Goal: Transaction & Acquisition: Purchase product/service

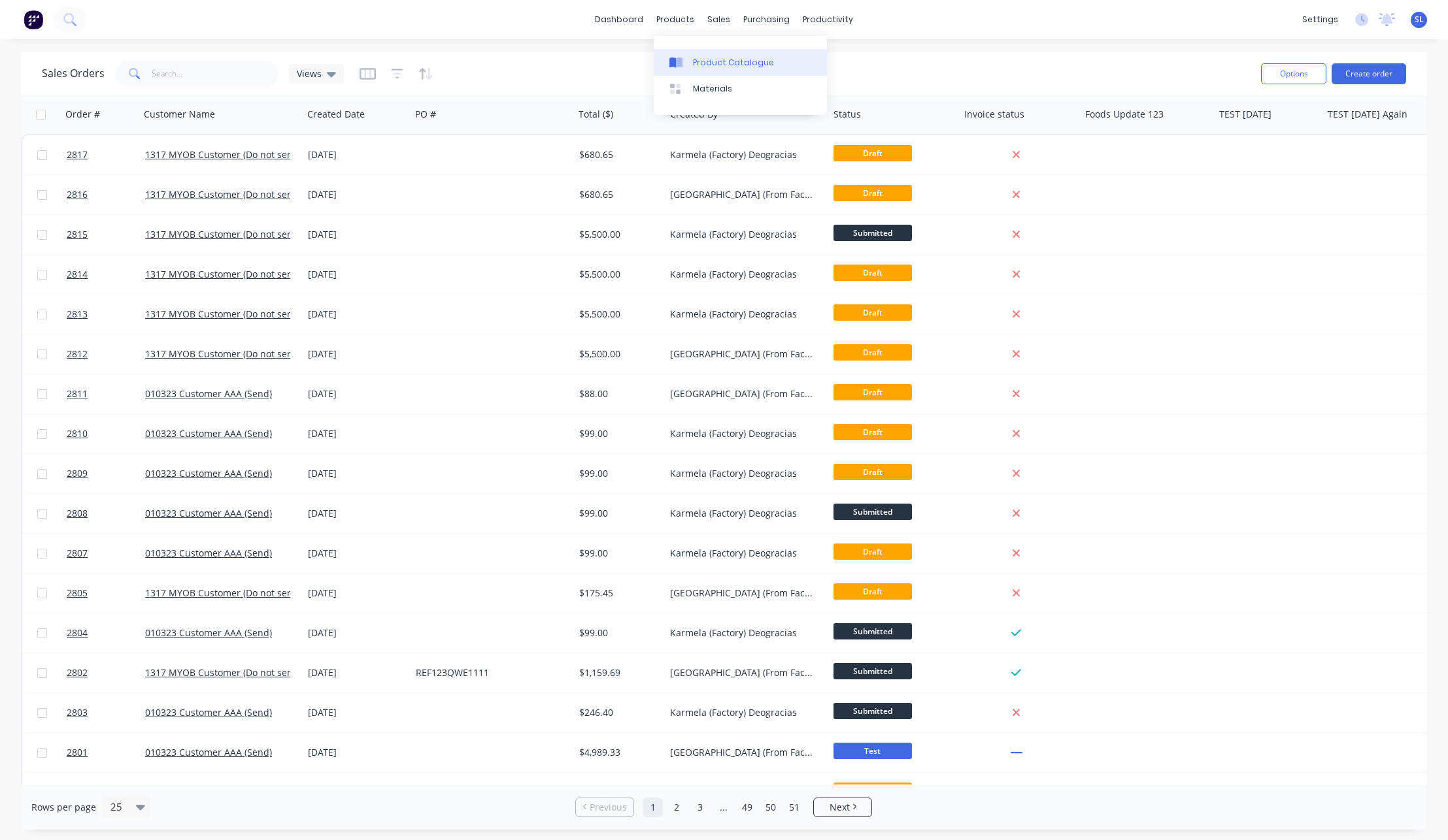
click at [689, 52] on link "Product Catalogue" at bounding box center [740, 62] width 173 height 26
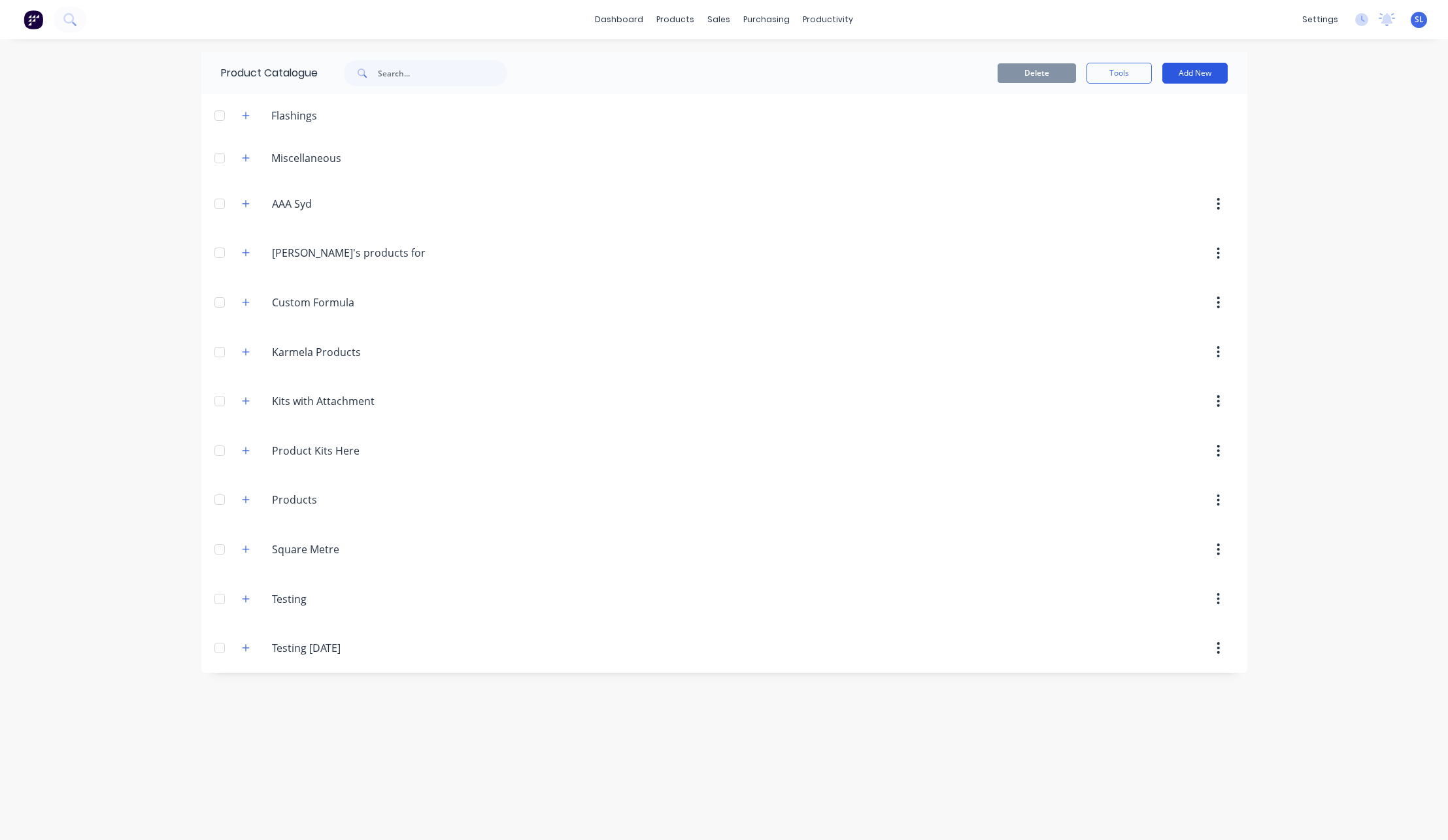
click at [1202, 79] on button "Add New" at bounding box center [1195, 72] width 66 height 21
click at [1170, 161] on div "Product" at bounding box center [1166, 159] width 101 height 19
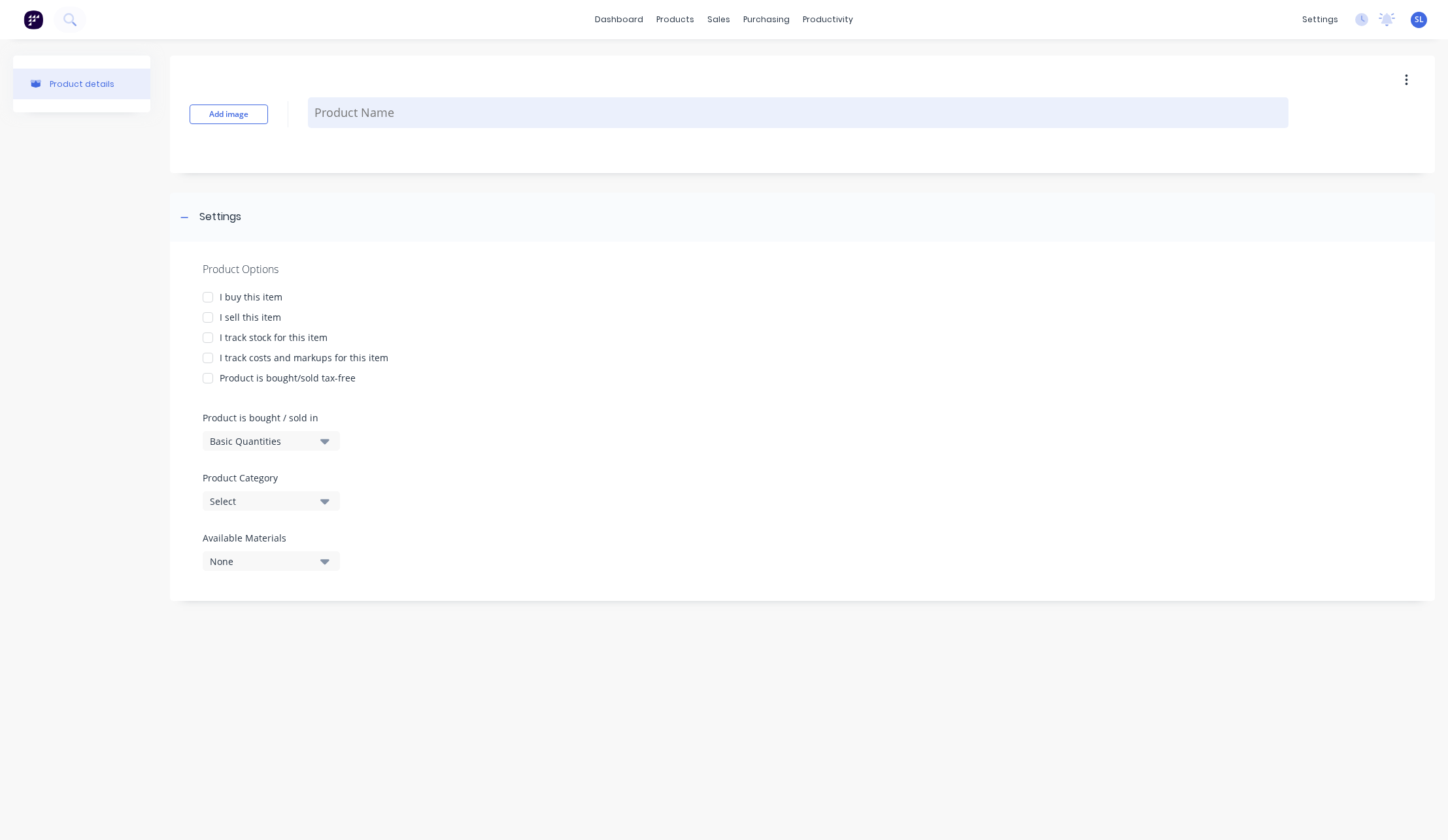
click at [499, 97] on textarea at bounding box center [798, 113] width 981 height 31
click at [493, 103] on textarea at bounding box center [798, 113] width 981 height 31
type textarea "x"
type textarea "P"
type textarea "x"
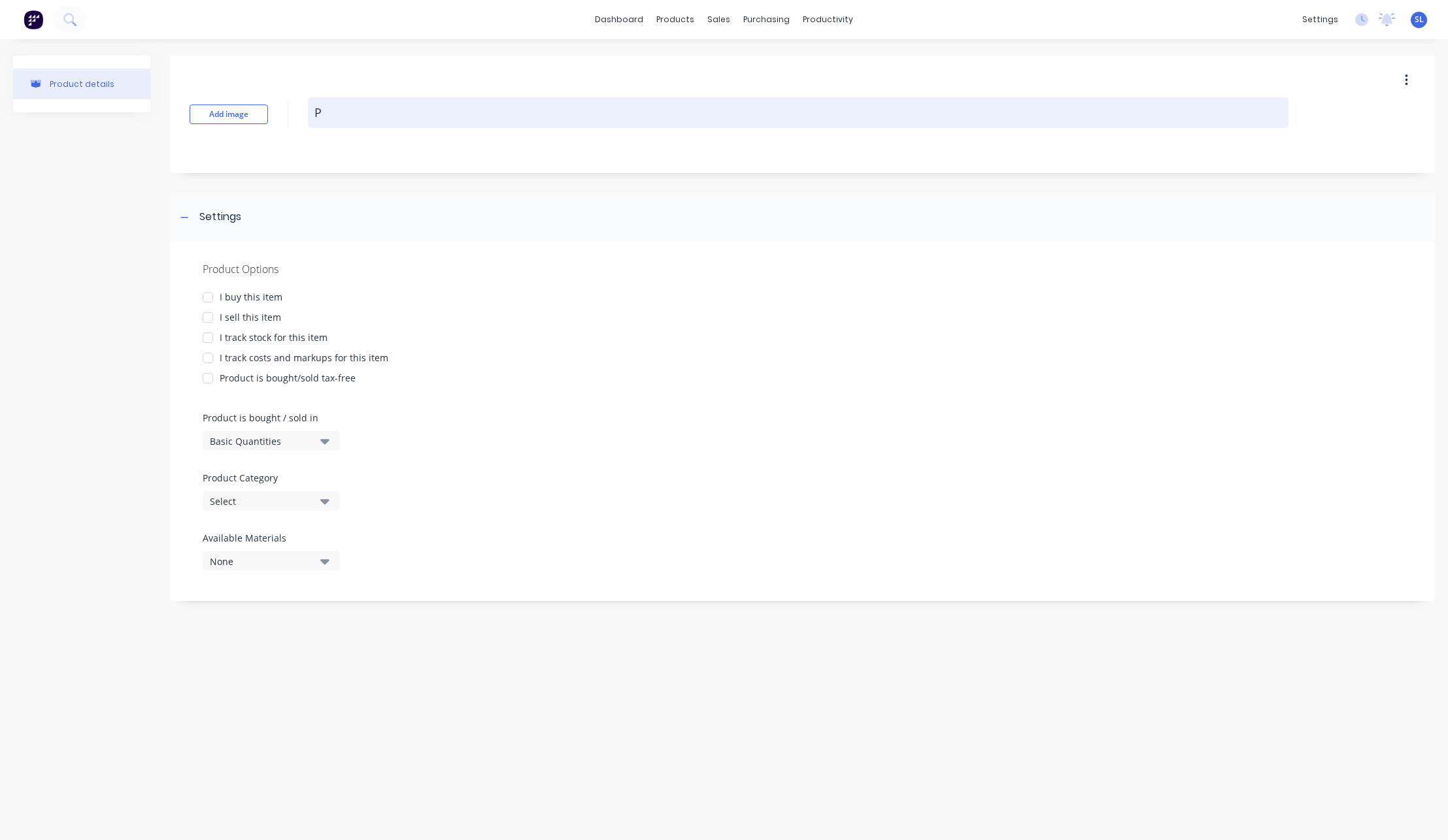
type textarea "Po"
type textarea "x"
type textarea "P"
type textarea "x"
type textarea "Pr"
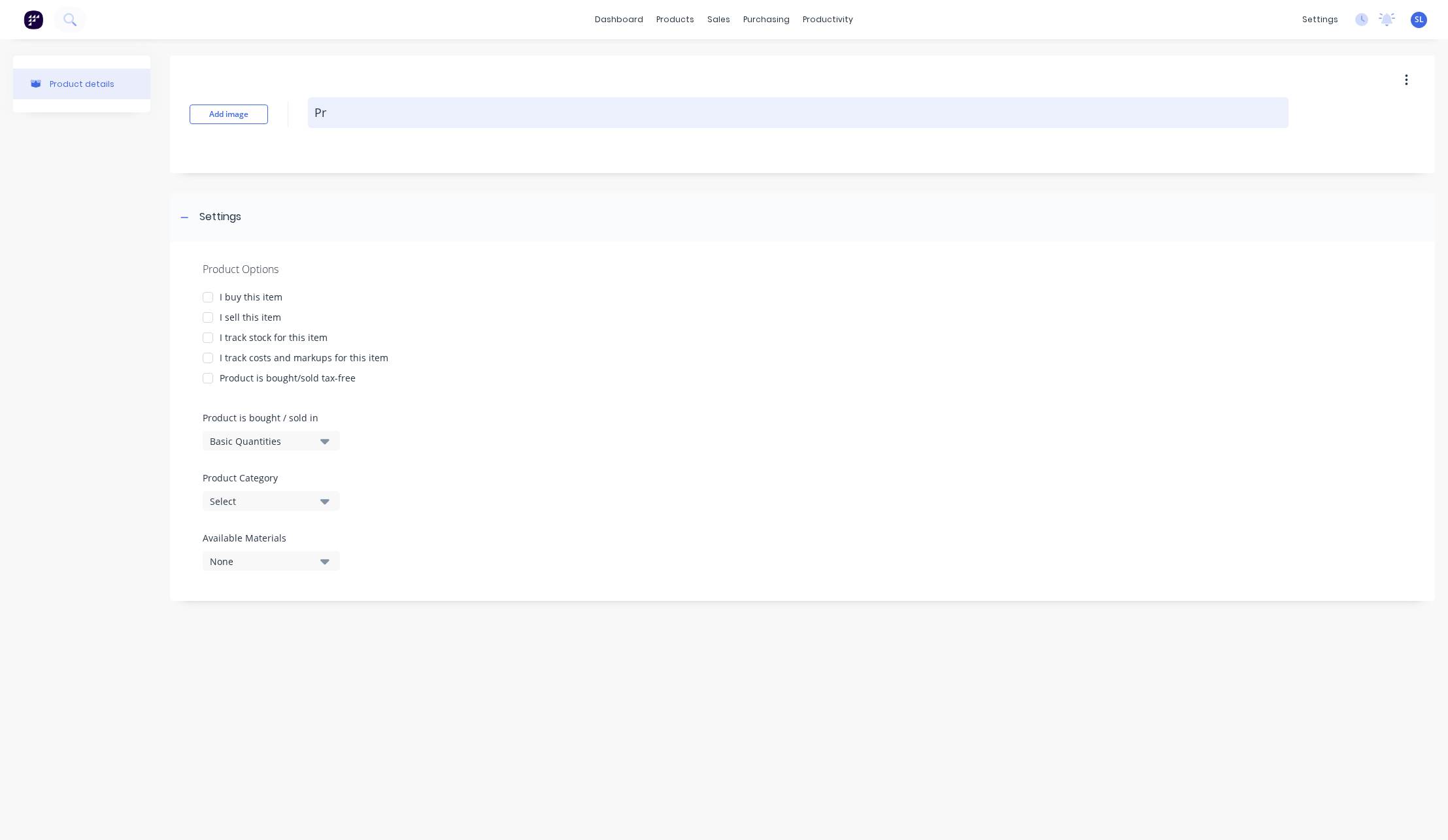
type textarea "x"
type textarea "Pro"
type textarea "x"
type textarea "Prod"
type textarea "x"
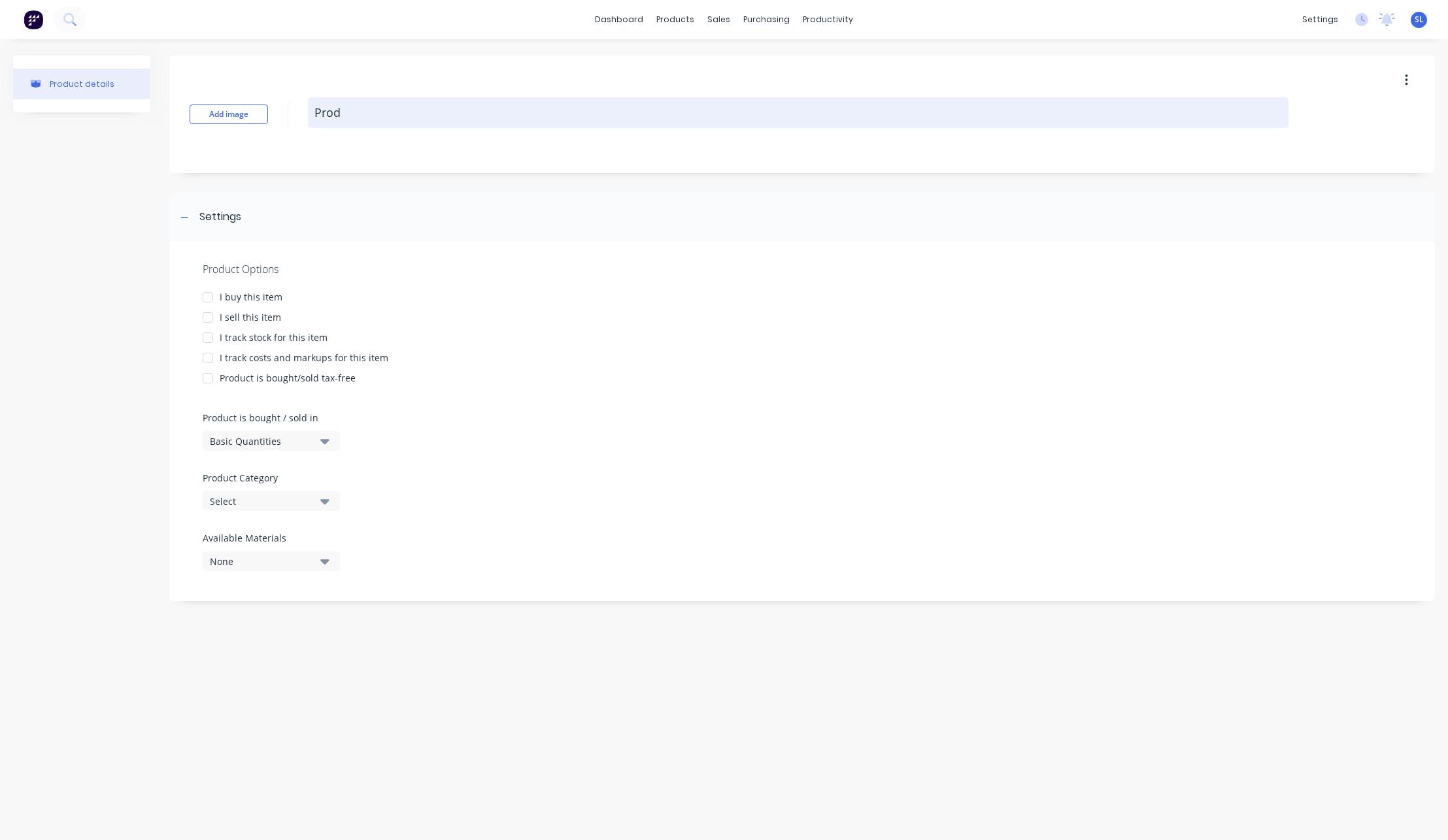
type textarea "Produ"
type textarea "x"
type textarea "Produc"
type textarea "x"
type textarea "Product"
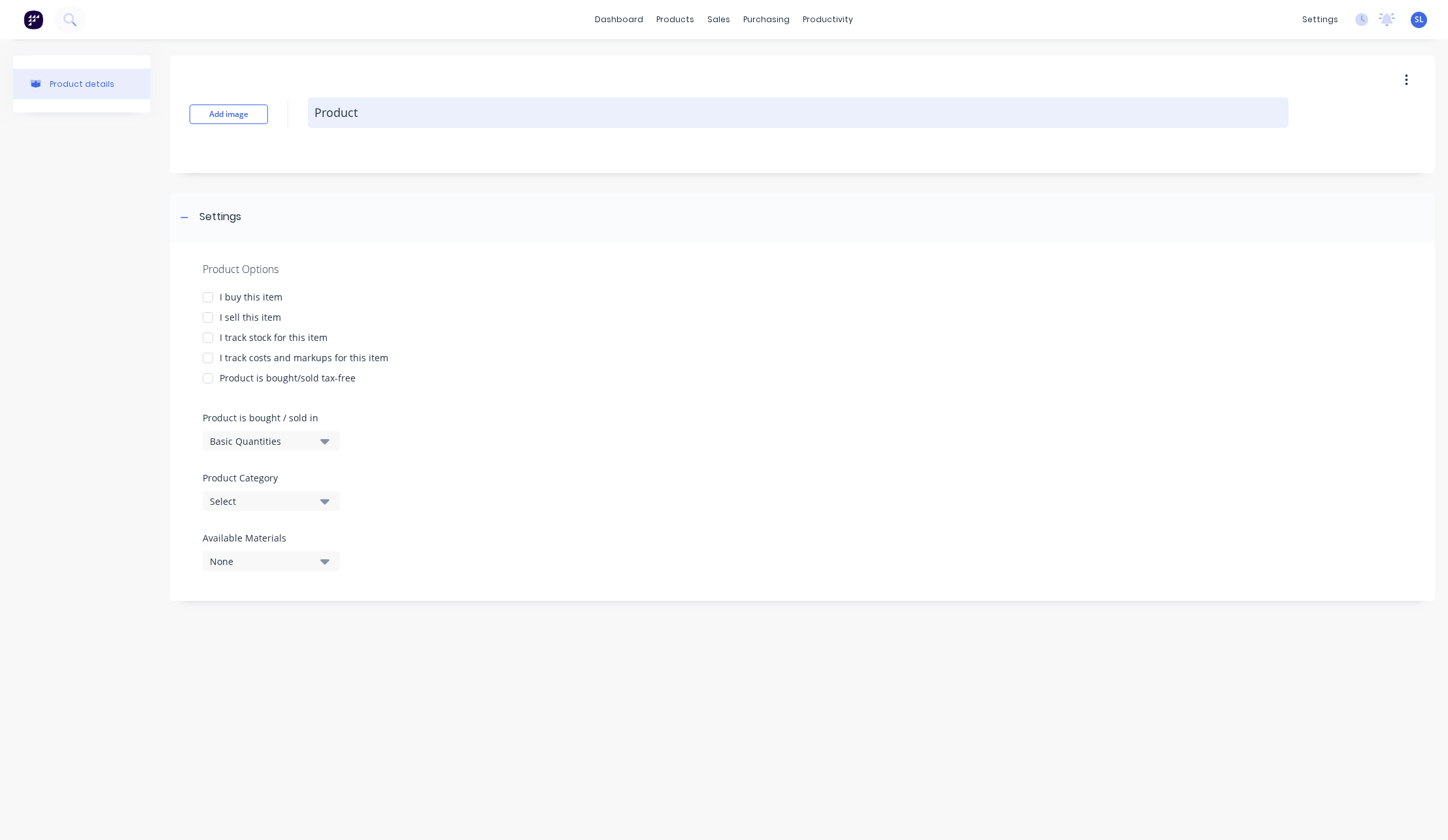
type textarea "x"
type textarea "Product"
type textarea "x"
type textarea "Product w"
type textarea "x"
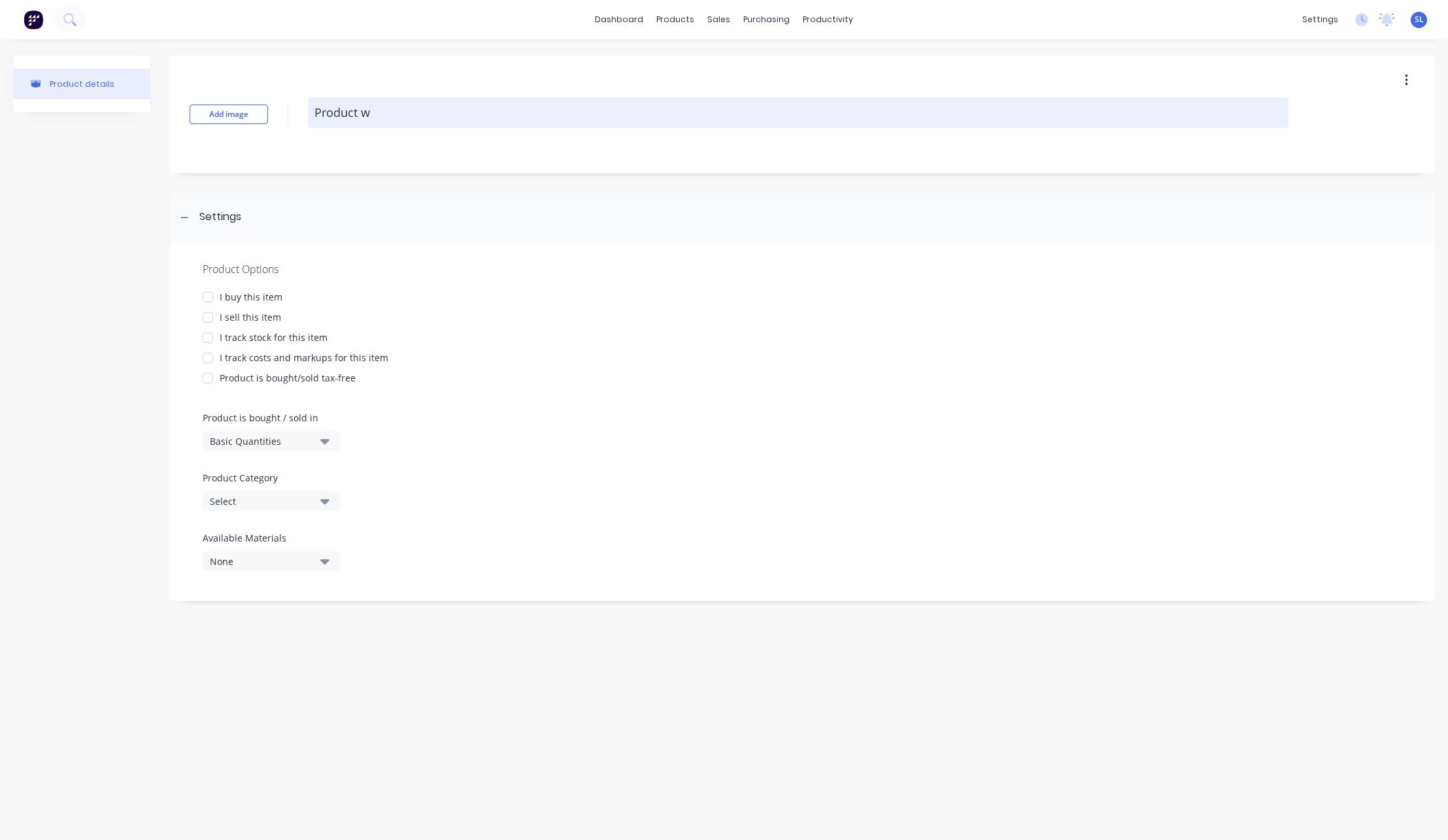
type textarea "Product wi"
type textarea "x"
type textarea "Product wit"
type textarea "x"
type textarea "Product with"
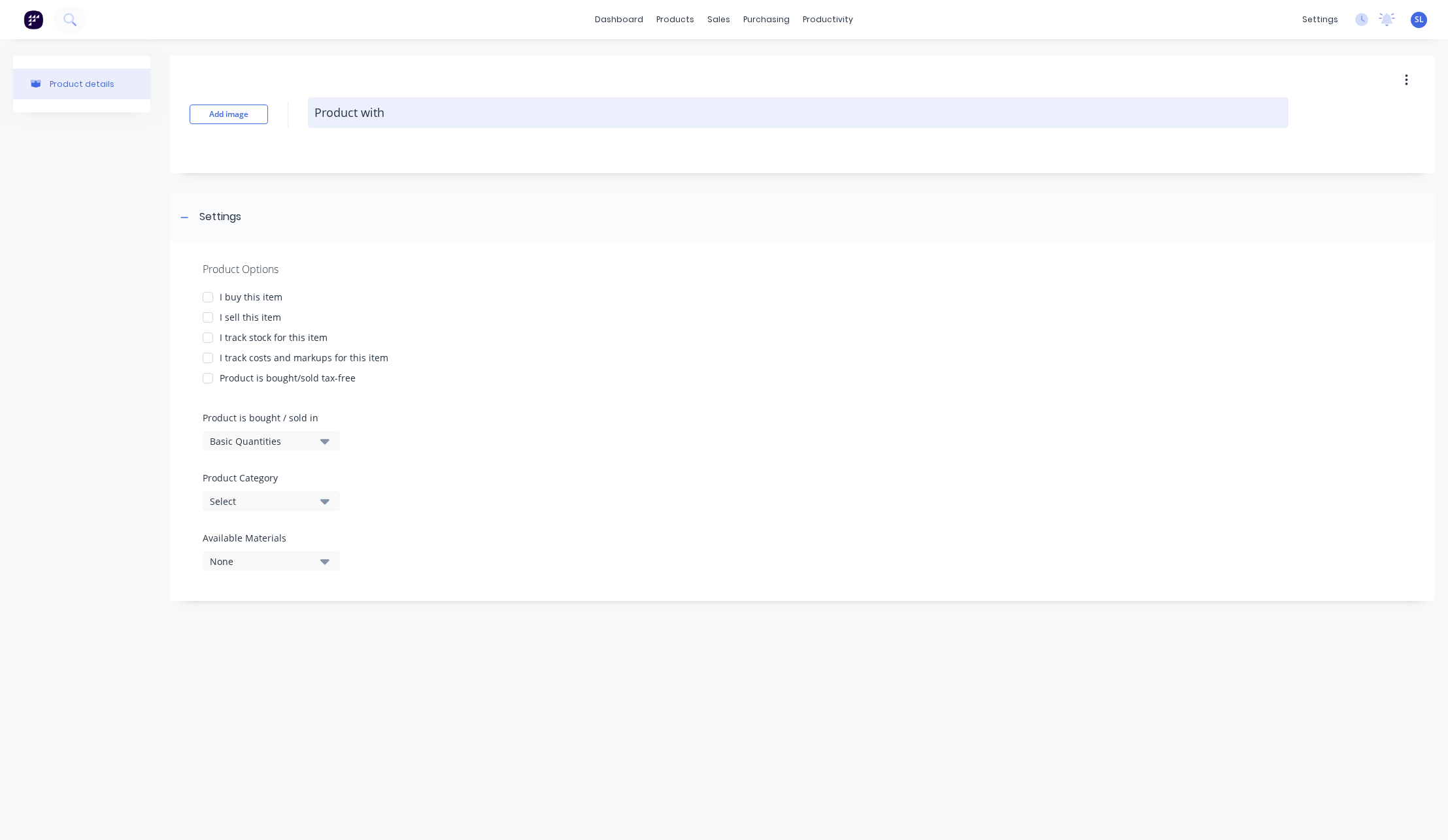
type textarea "x"
type textarea "Product with D"
type textarea "x"
type textarea "Product with DX"
type textarea "x"
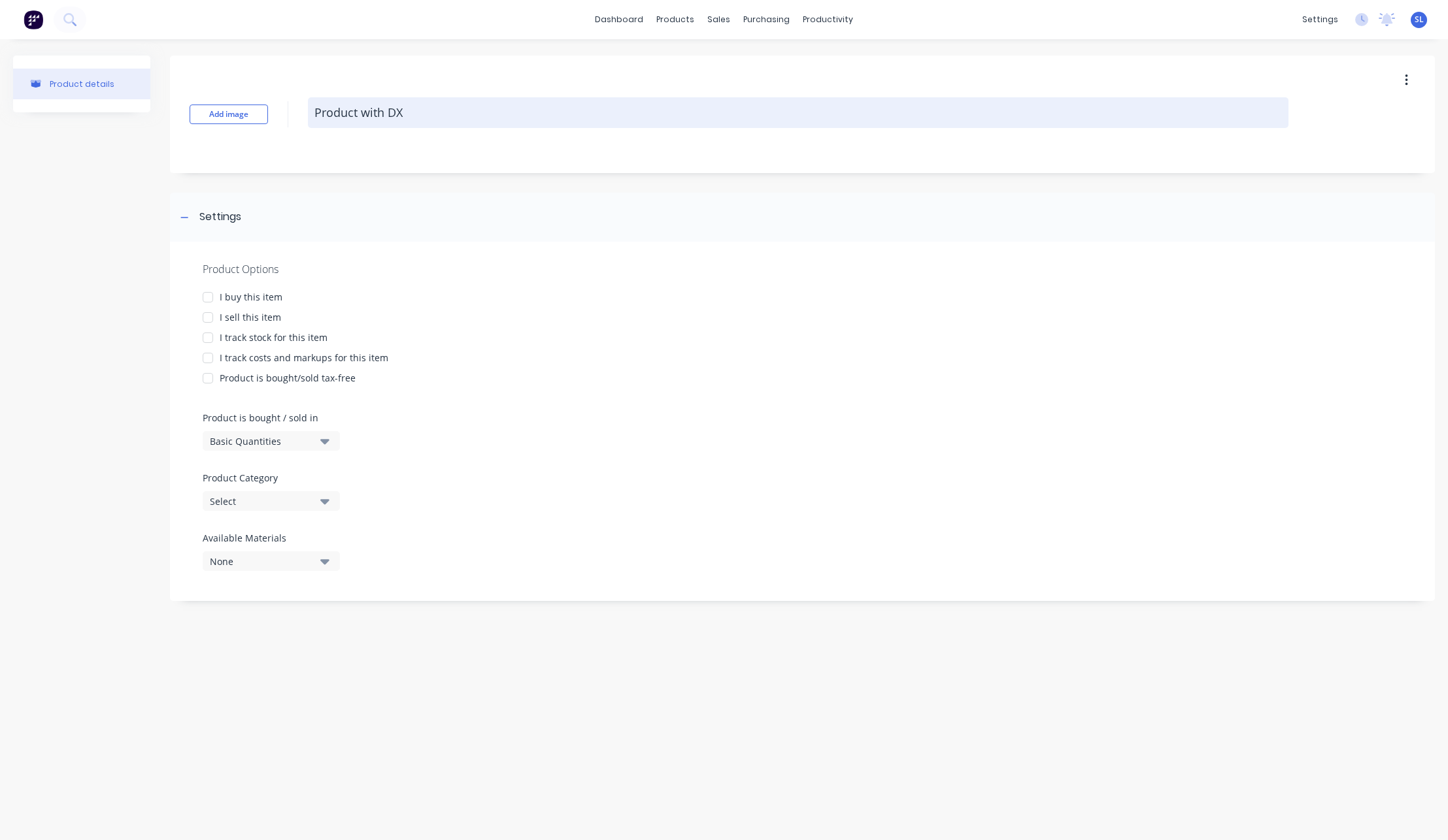
type textarea "Product with DXF"
type textarea "x"
type textarea "Product with DXF"
type textarea "x"
type textarea "Product with DXF F"
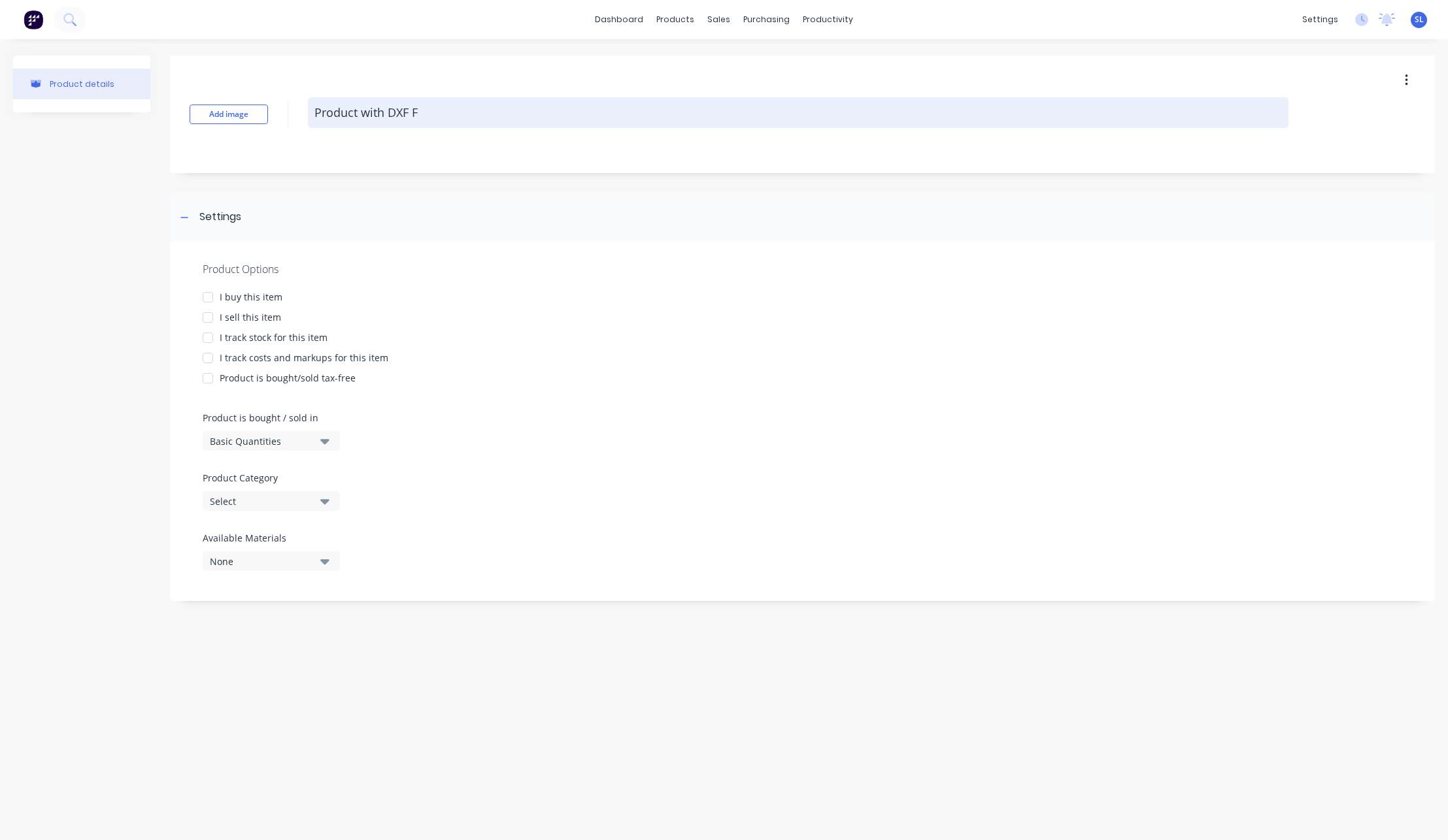
type textarea "x"
type textarea "Product with DXF Fi"
type textarea "x"
type textarea "Product with DXF Fil"
type textarea "x"
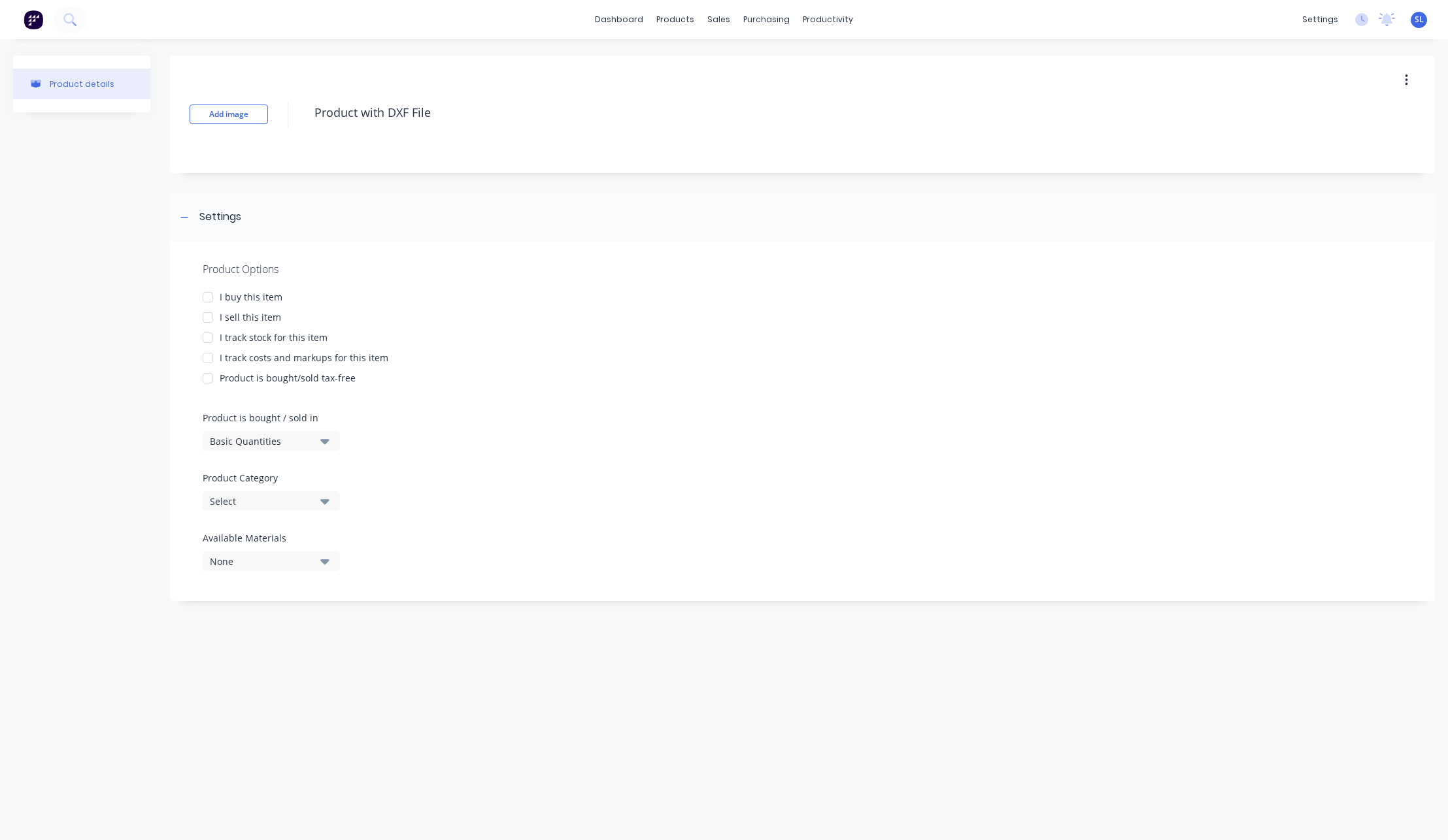
type textarea "Product with DXF File"
type textarea "x"
type textarea "Product with DXF File"
click at [254, 315] on div "I sell this item" at bounding box center [251, 318] width 62 height 14
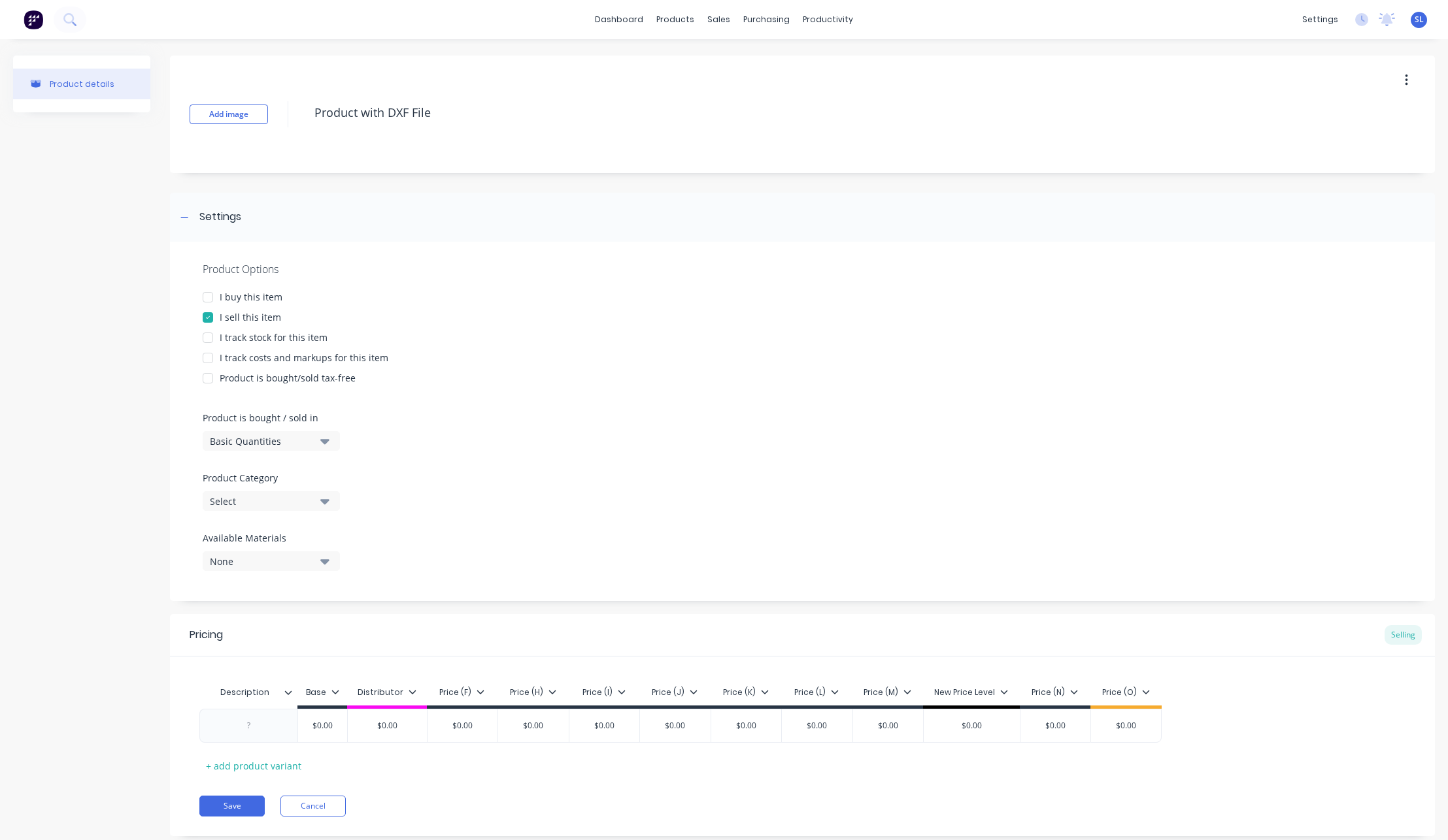
click at [247, 297] on div "I buy this item" at bounding box center [251, 297] width 62 height 14
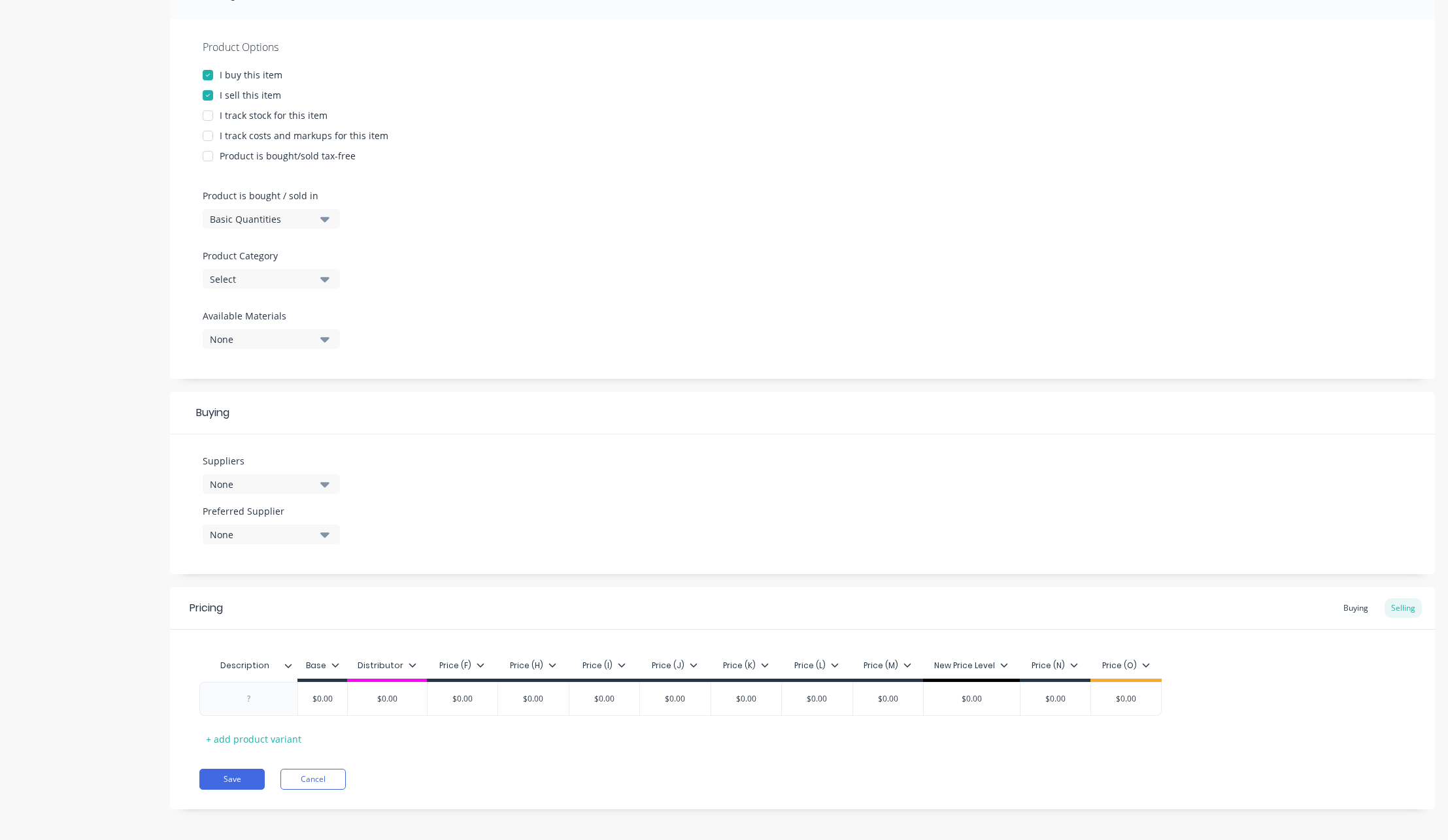
scroll to position [227, 0]
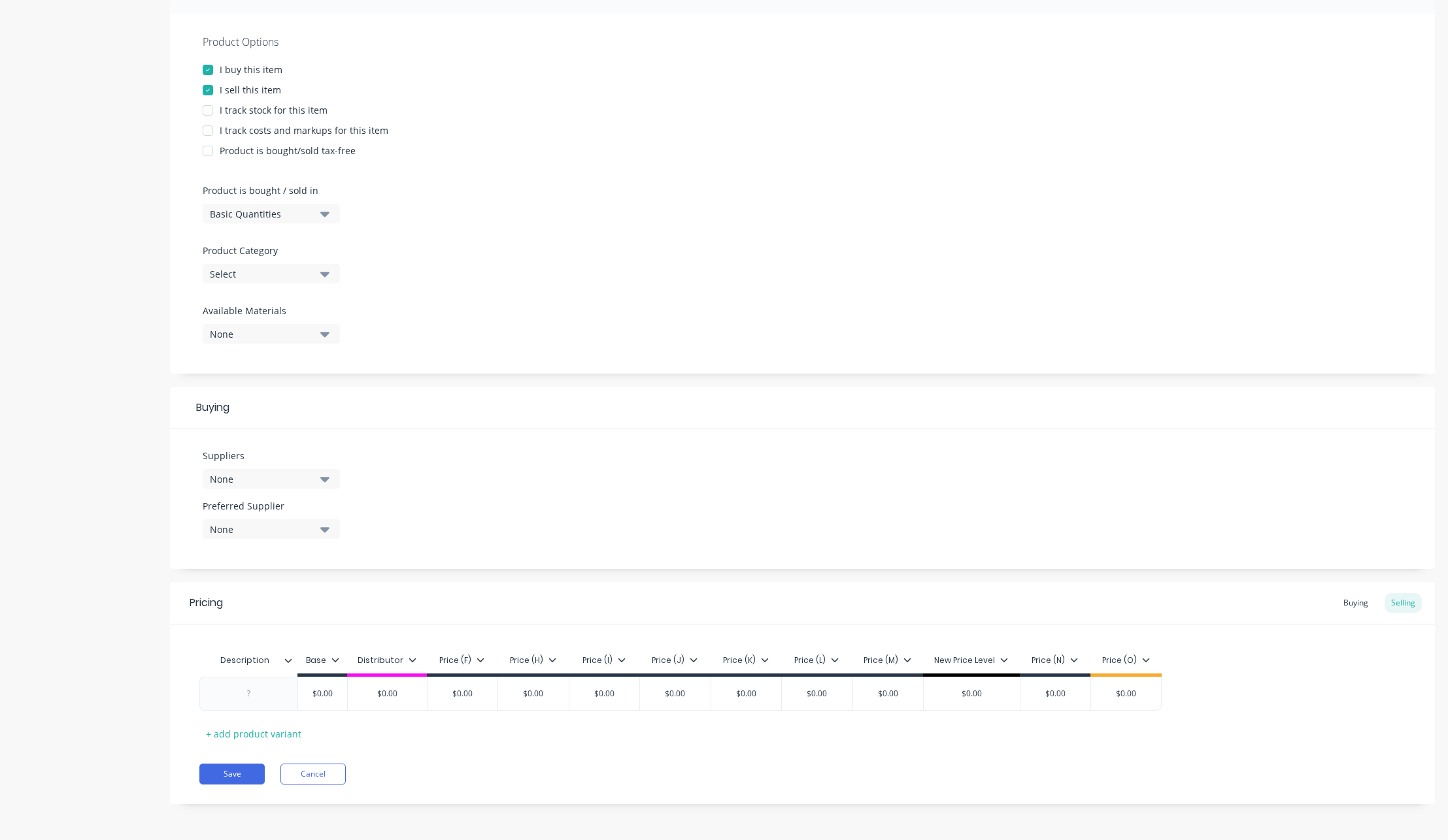
click at [261, 268] on div "Select" at bounding box center [262, 274] width 105 height 14
click at [261, 349] on div "AAA Syd" at bounding box center [301, 346] width 196 height 26
click at [255, 774] on button "Save" at bounding box center [232, 774] width 66 height 21
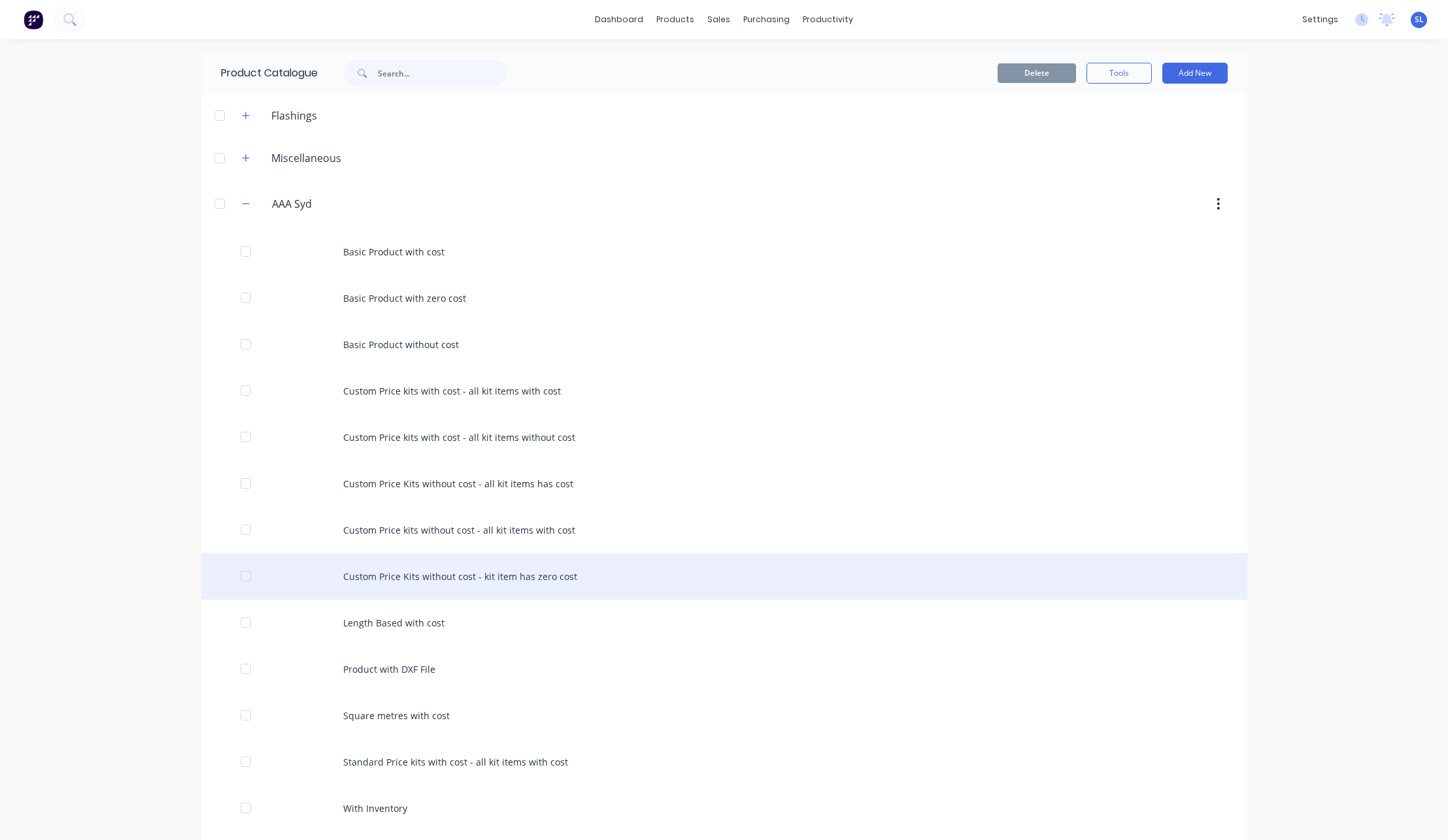
scroll to position [271, 0]
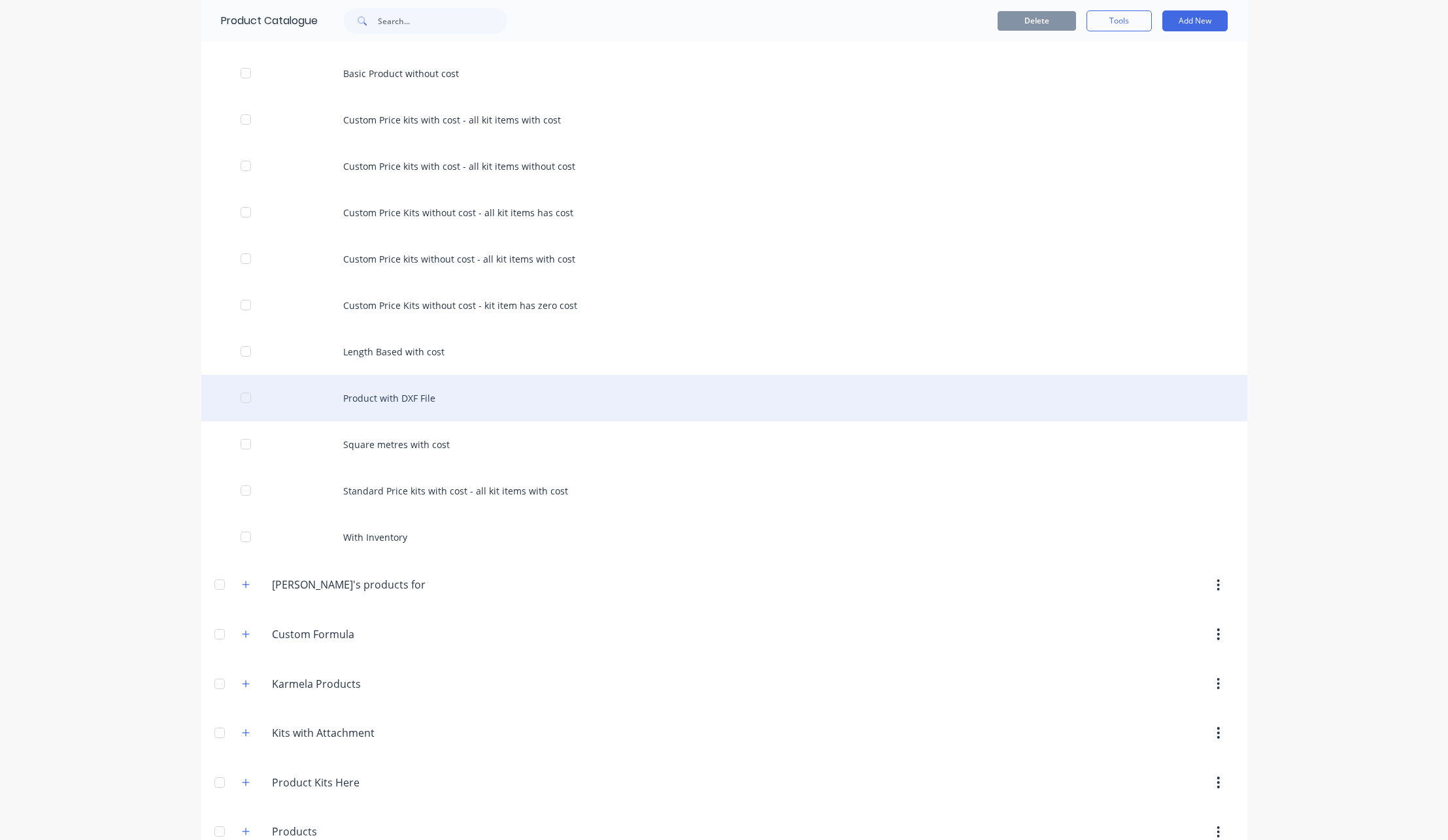
click at [383, 396] on div "Product with DXF File" at bounding box center [724, 398] width 1046 height 46
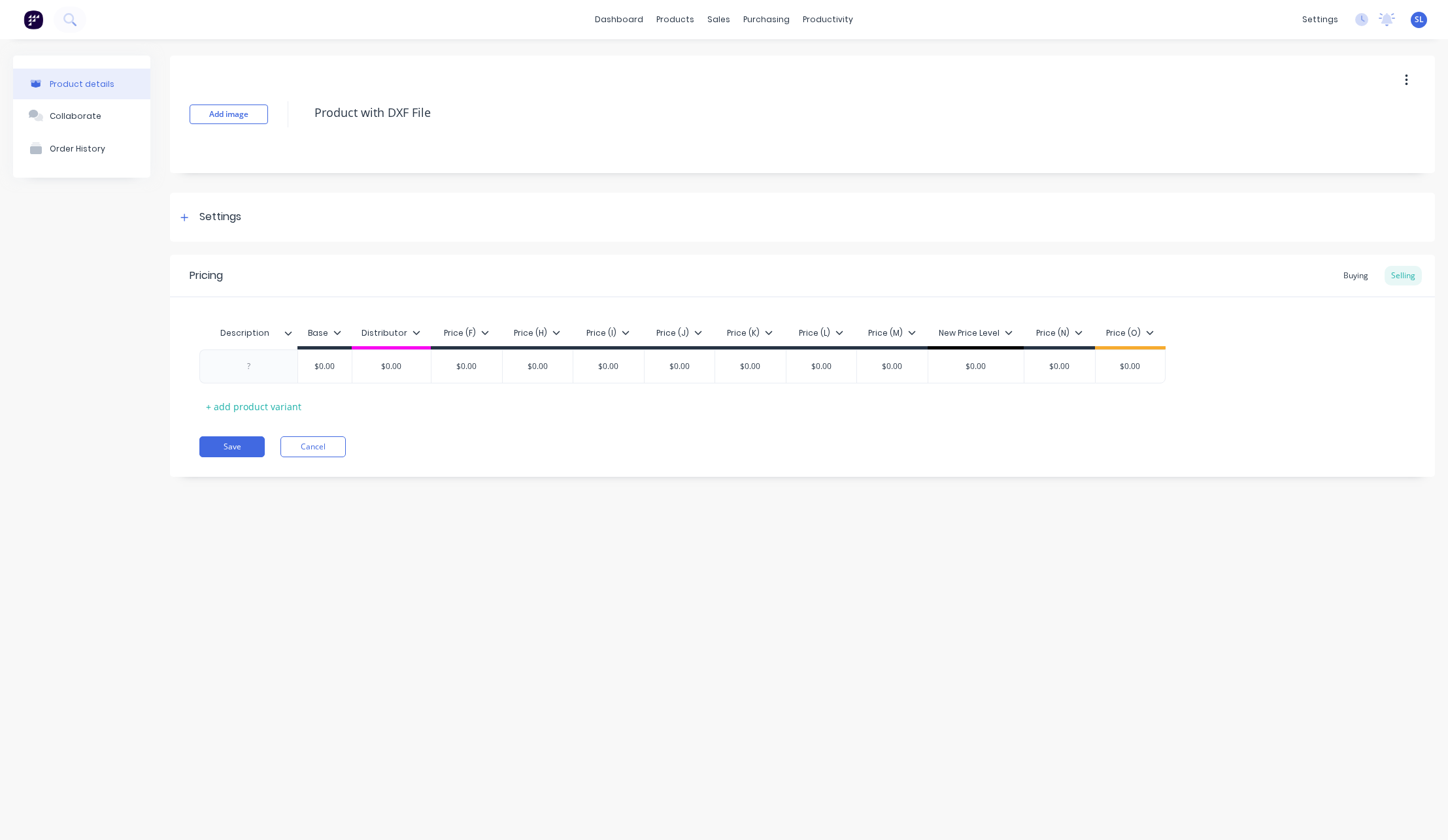
type textarea "x"
click at [56, 121] on div "Collaborate" at bounding box center [75, 116] width 52 height 10
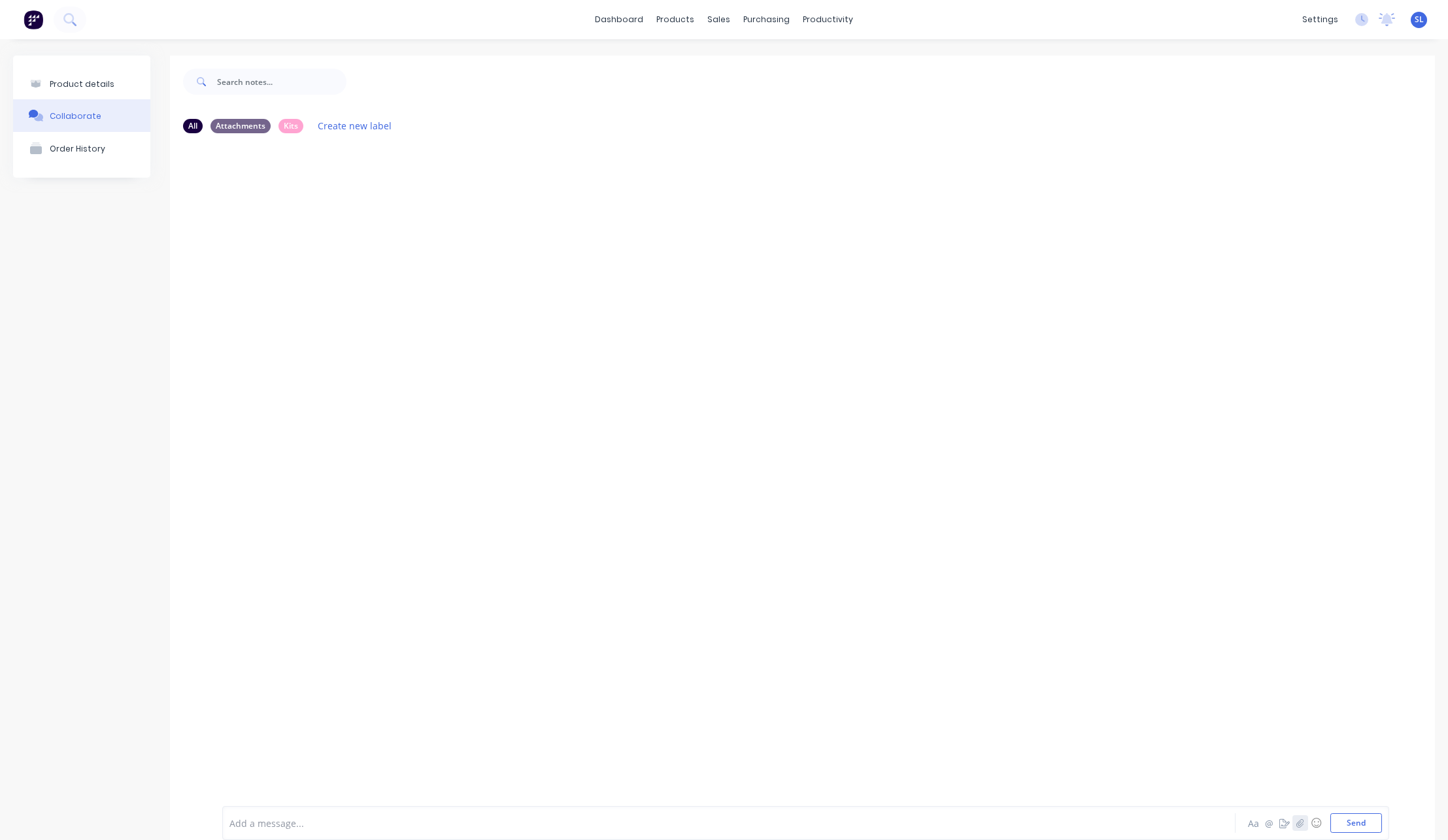
click at [1295, 825] on button "button" at bounding box center [1300, 823] width 15 height 15
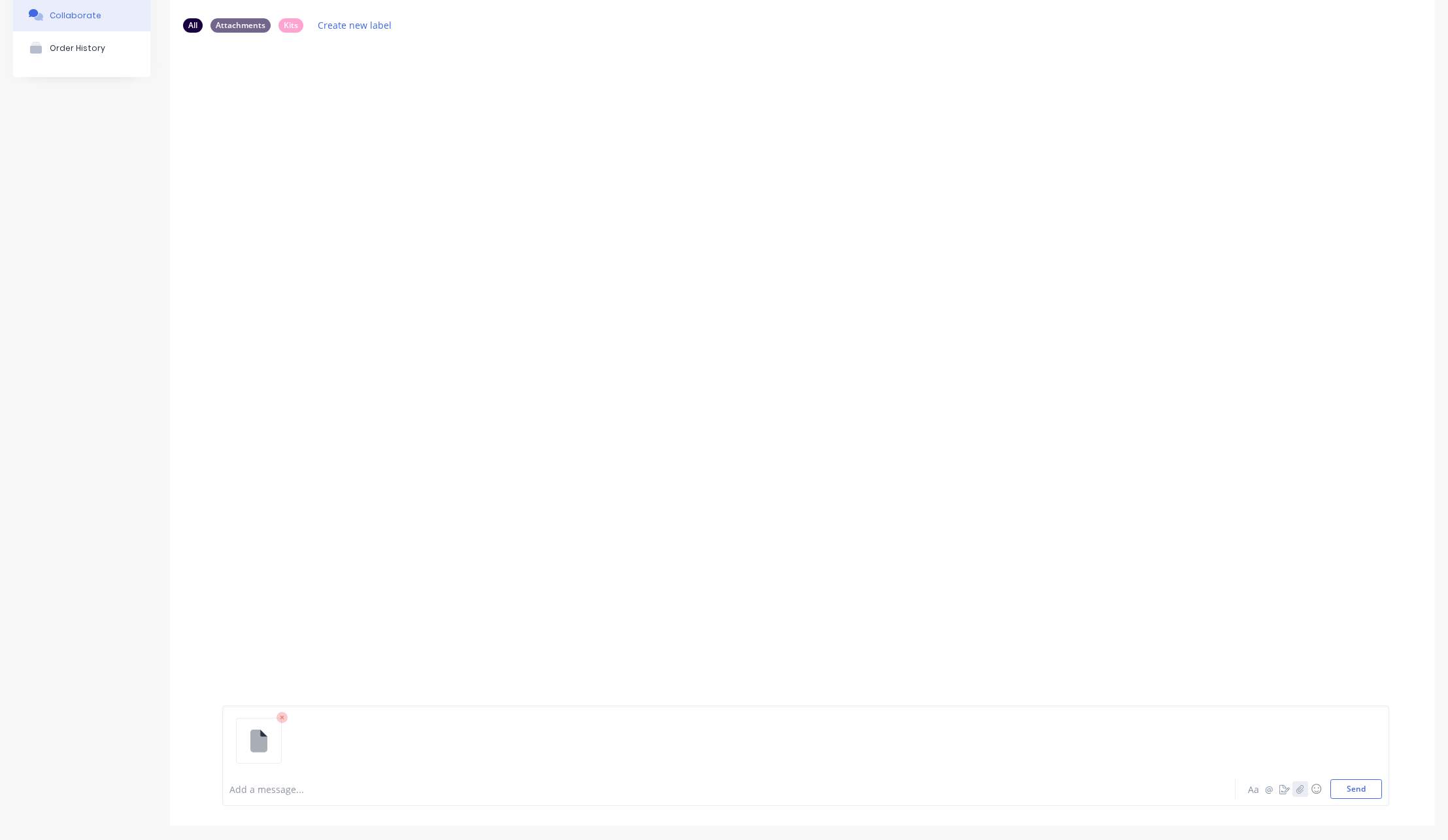
scroll to position [102, 0]
click at [315, 786] on div at bounding box center [662, 788] width 864 height 14
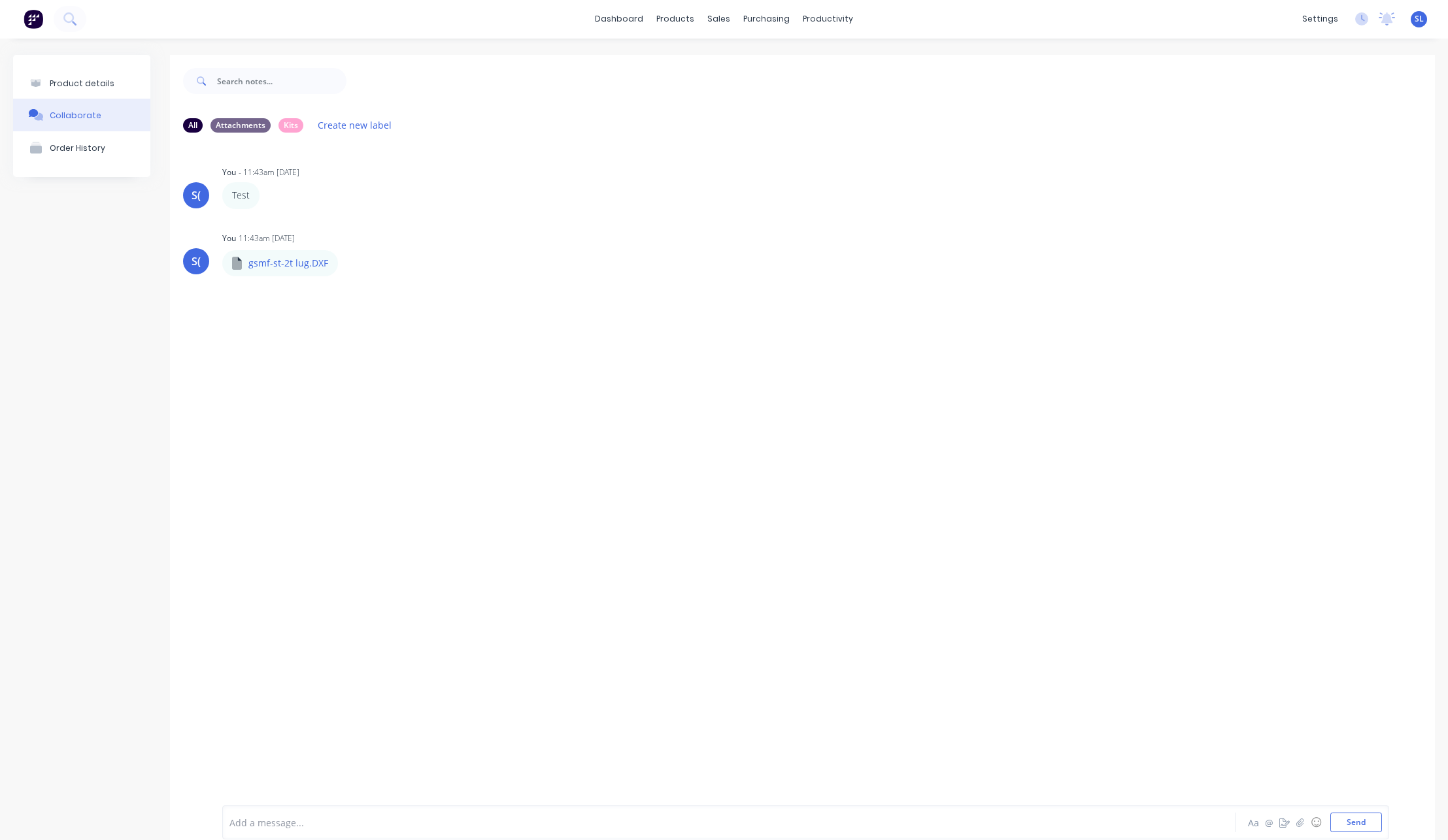
scroll to position [0, 0]
click at [767, 81] on link "Suppliers" at bounding box center [817, 89] width 173 height 26
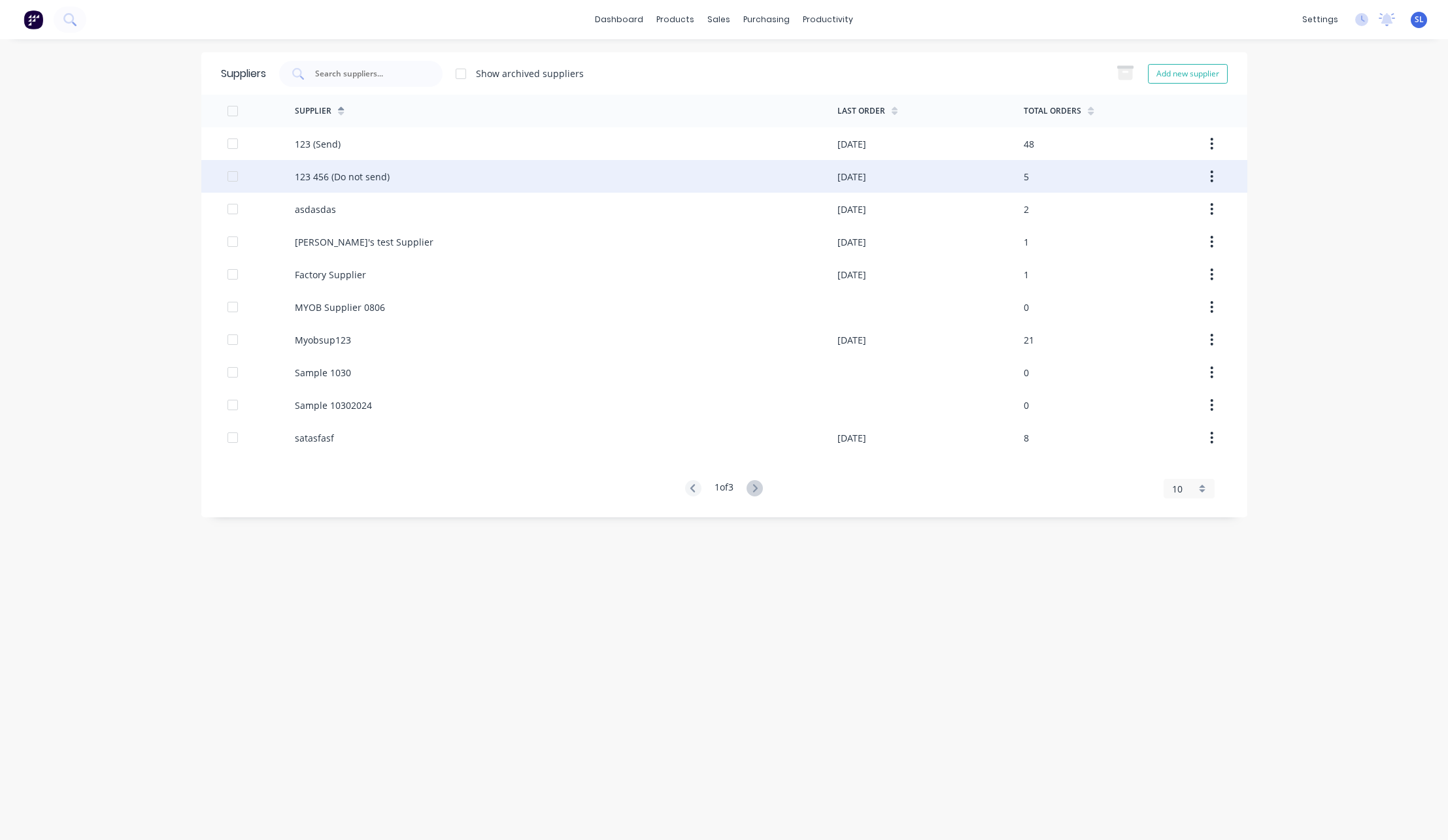
click at [437, 180] on div "123 456 (Do not send)" at bounding box center [566, 176] width 543 height 32
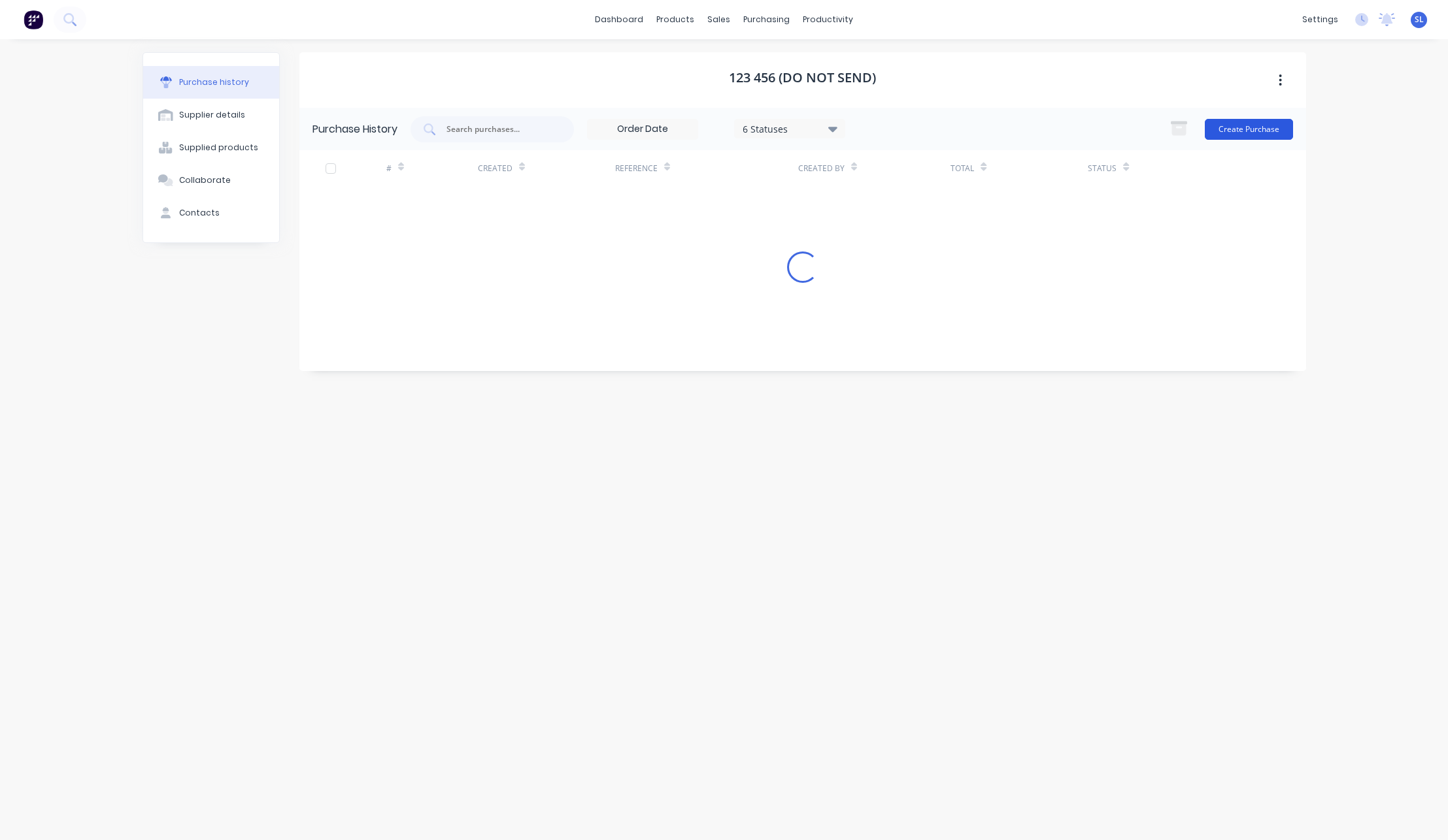
click at [1232, 126] on button "Create Purchase" at bounding box center [1249, 129] width 88 height 21
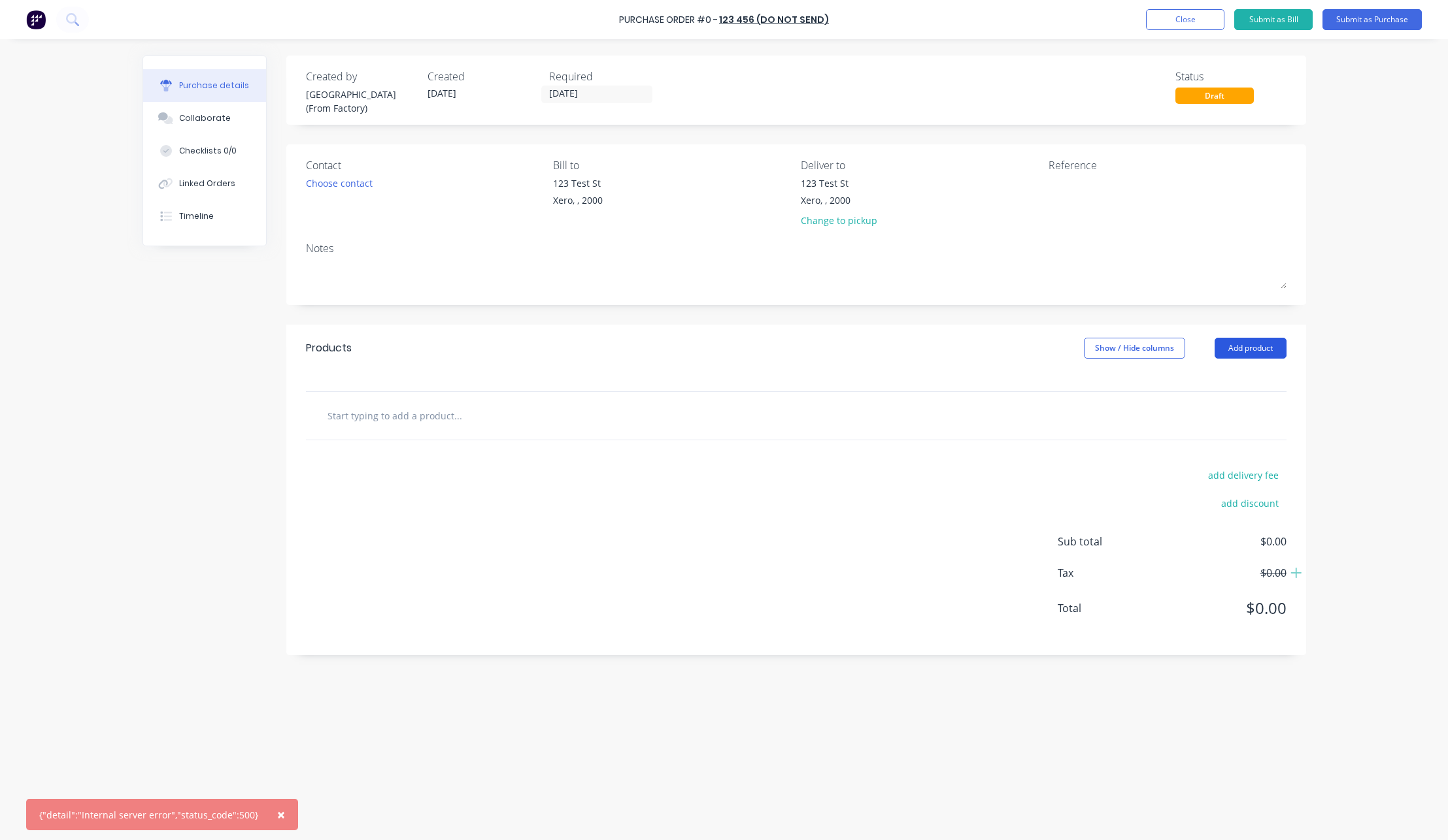
click at [1261, 343] on button "Add product" at bounding box center [1250, 348] width 72 height 21
click at [1231, 380] on div "Product catalogue" at bounding box center [1224, 381] width 101 height 19
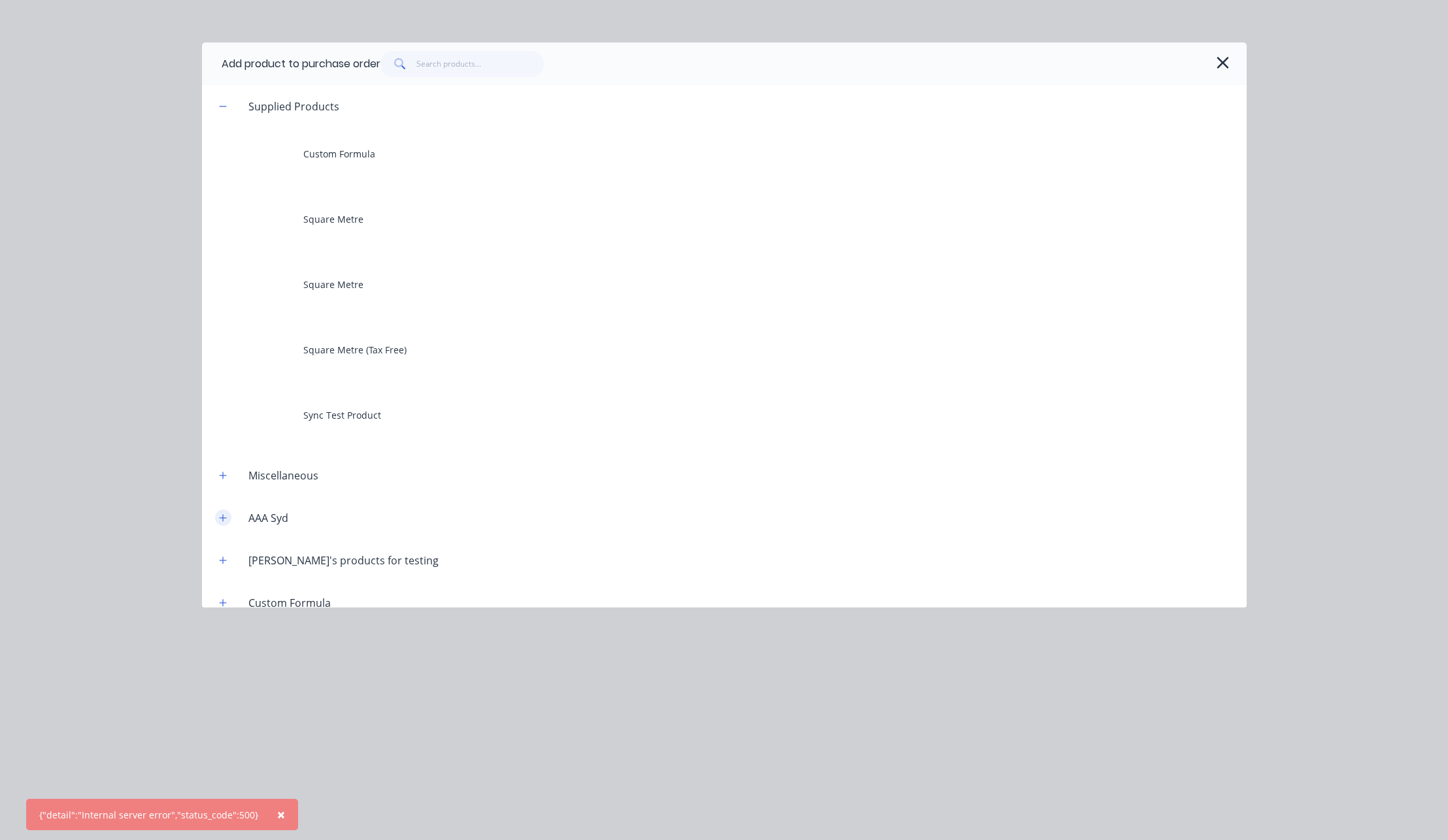
click at [220, 522] on icon "button" at bounding box center [223, 518] width 8 height 9
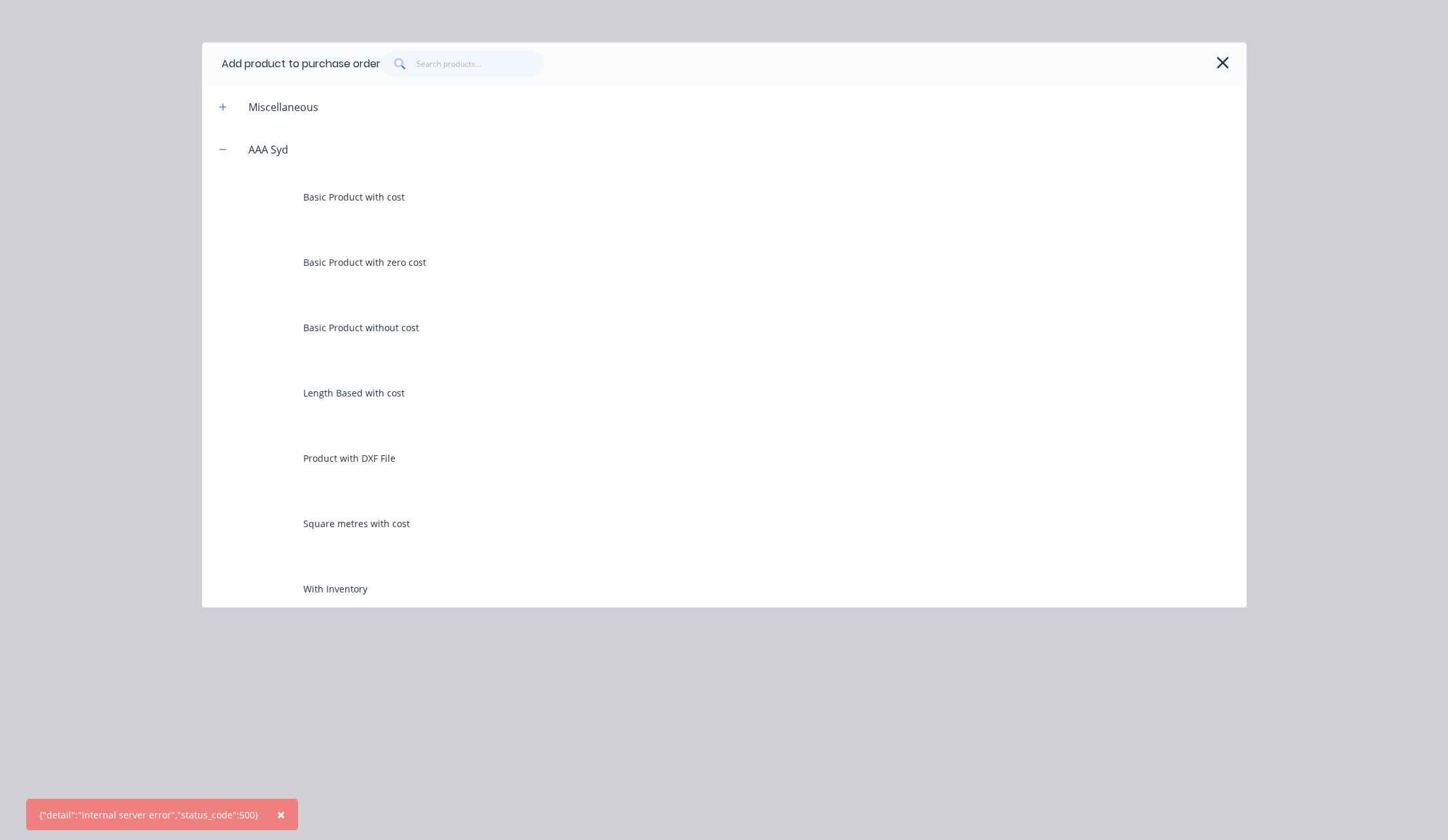
scroll to position [524, 0]
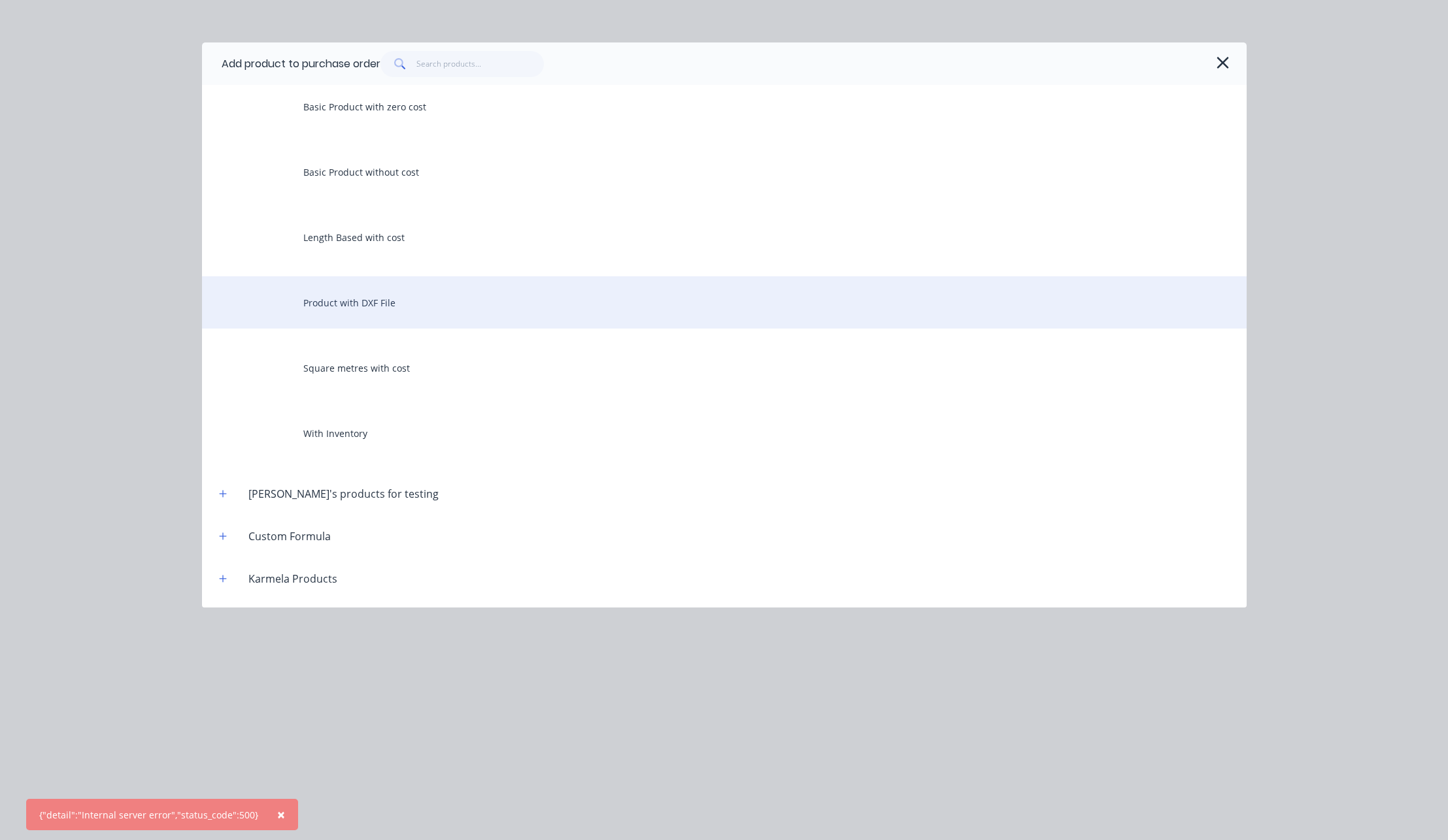
click at [359, 294] on div "Product with DXF File" at bounding box center [724, 303] width 1045 height 52
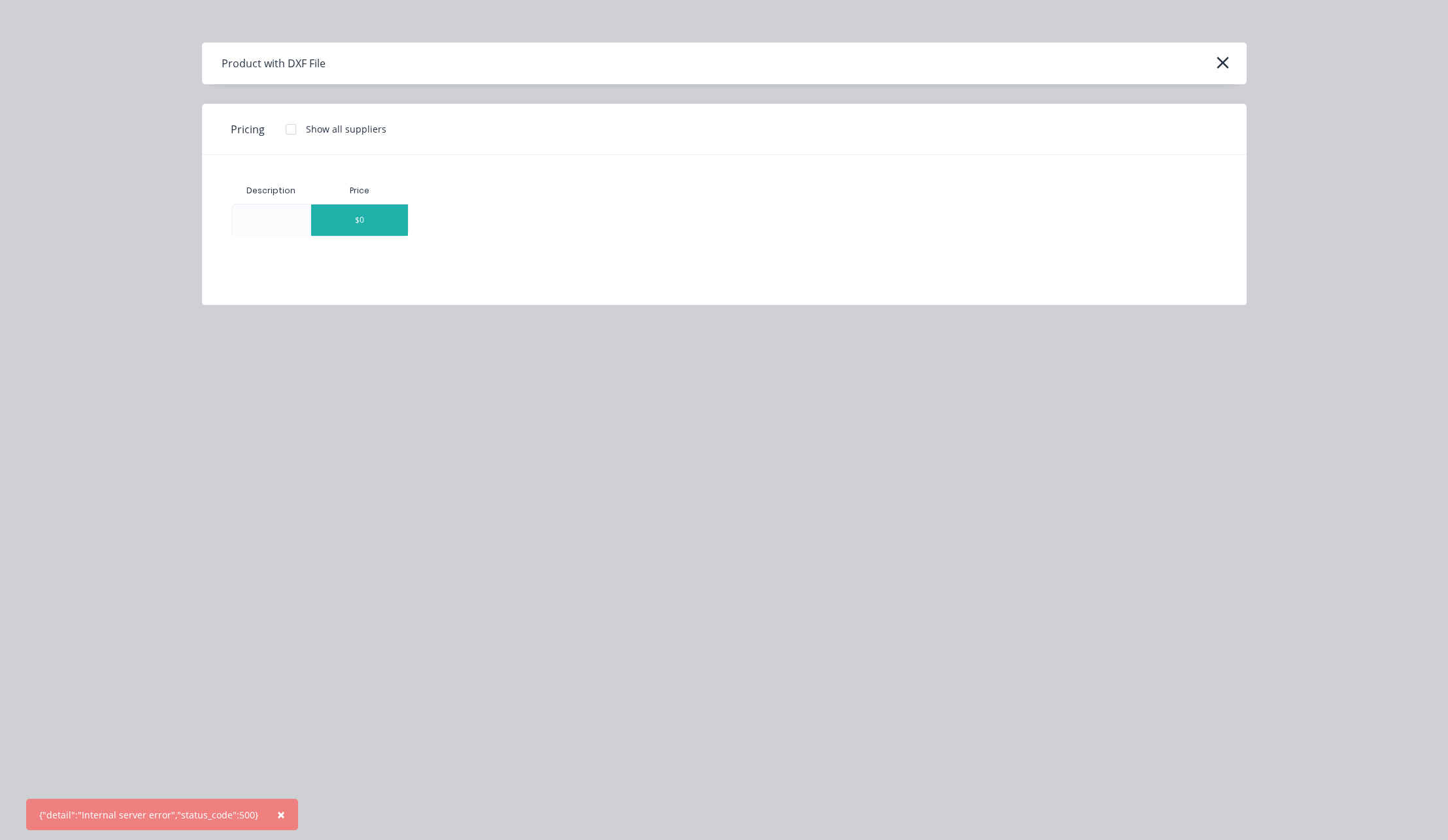
click at [368, 217] on div "$0" at bounding box center [359, 220] width 96 height 32
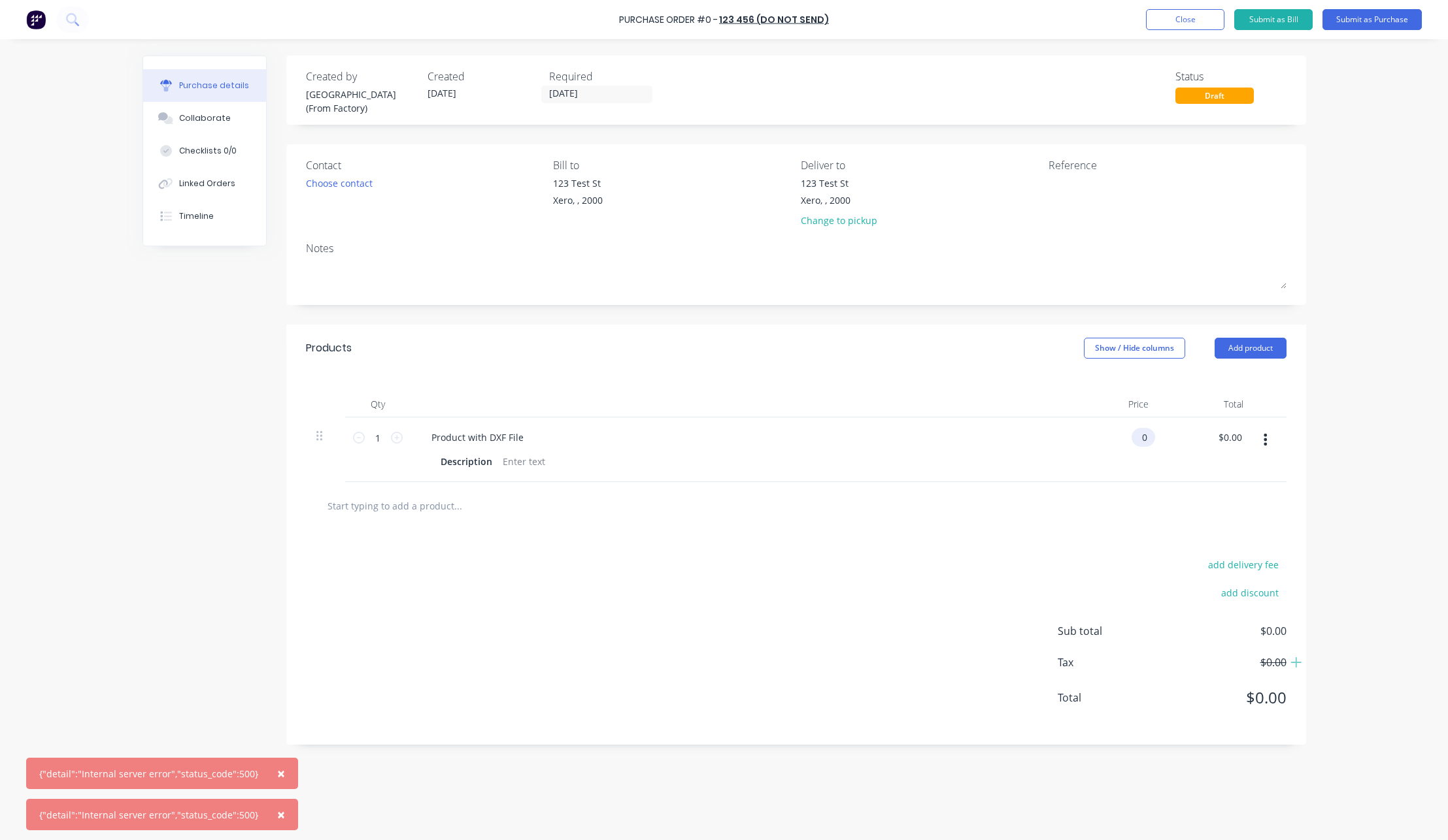
click at [1130, 436] on div "0 0" at bounding box center [1111, 450] width 95 height 65
type input "$20.00"
click at [1290, 463] on div "Qty Price Total 1 1 Product with DXF File Description $20.00 20 $20.00 $0.00" at bounding box center [796, 426] width 1020 height 110
click at [1368, 14] on button "Submit as Purchase" at bounding box center [1372, 19] width 99 height 21
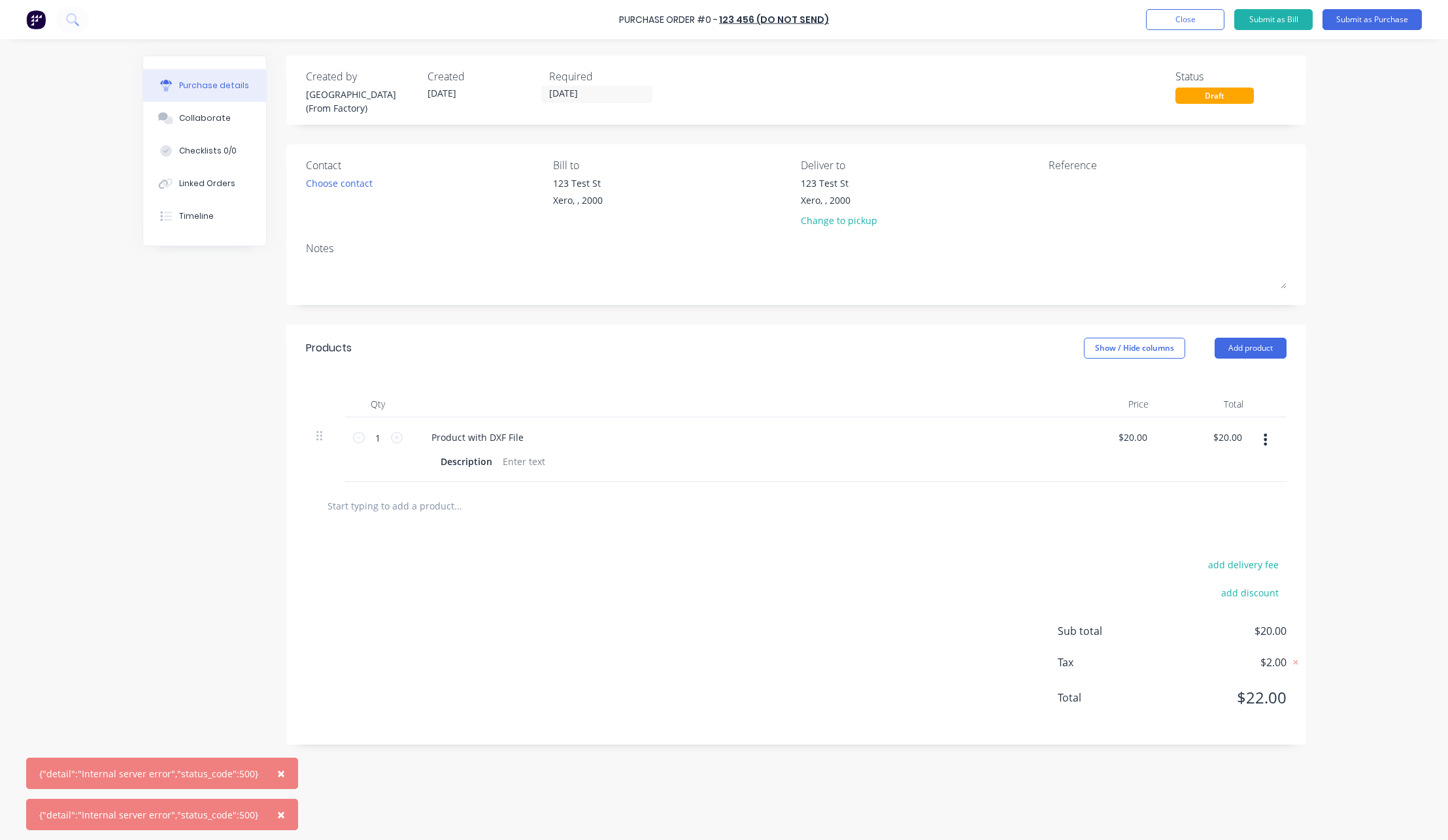
click at [278, 772] on span "×" at bounding box center [281, 774] width 8 height 18
click at [278, 817] on span "×" at bounding box center [281, 815] width 8 height 18
